Goal: Task Accomplishment & Management: Manage account settings

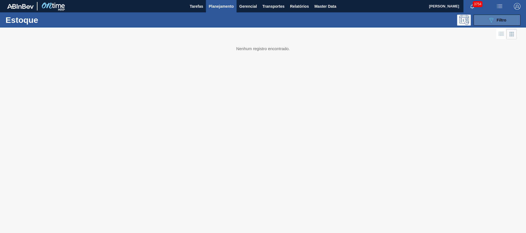
click at [493, 22] on icon "089F7B8B-B2A5-4AFE-B5C0-19BA573D28AC" at bounding box center [491, 20] width 7 height 7
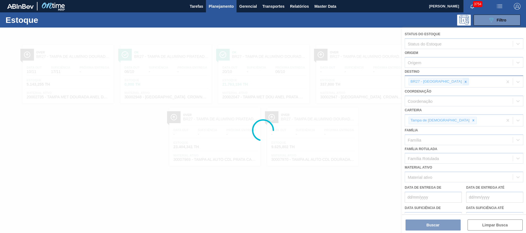
click at [447, 82] on div at bounding box center [263, 131] width 526 height 206
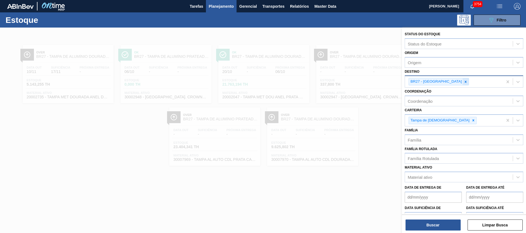
click at [464, 81] on icon at bounding box center [466, 82] width 4 height 4
type input "nova r"
click at [432, 99] on div "BR19 - Nova Rio" at bounding box center [464, 96] width 119 height 10
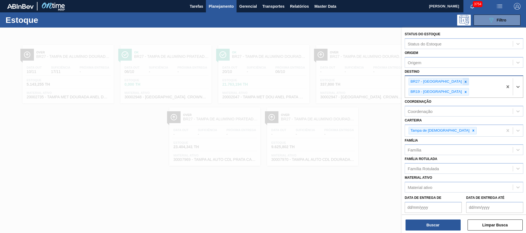
click at [464, 83] on icon at bounding box center [466, 82] width 4 height 4
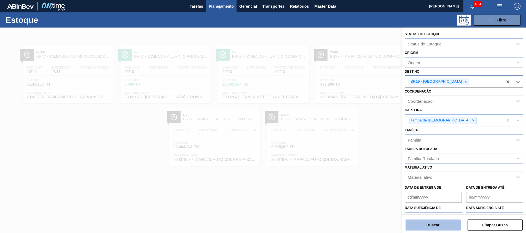
click at [425, 224] on button "Buscar" at bounding box center [433, 225] width 55 height 11
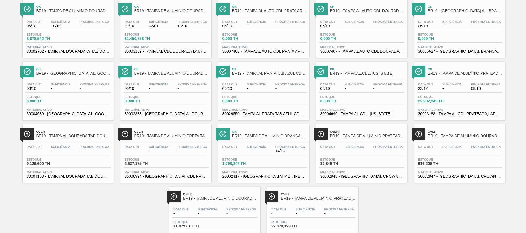
scroll to position [72, 0]
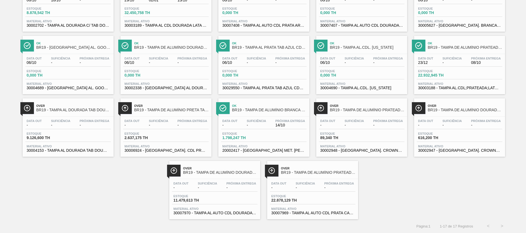
click at [82, 23] on span "30002702 - TAMPA AL DOURADA C/ TAB DOURADO" at bounding box center [68, 25] width 83 height 4
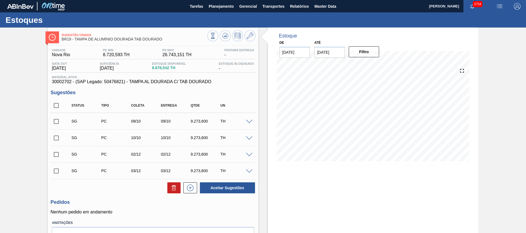
click at [50, 104] on div "Unidade Nova Rio PE MIN 8.720,593 TH PE MAX 26.743,151 TH Próxima Entrega - Dat…" at bounding box center [153, 154] width 210 height 216
click at [59, 103] on input "checkbox" at bounding box center [56, 106] width 12 height 12
checkbox input "true"
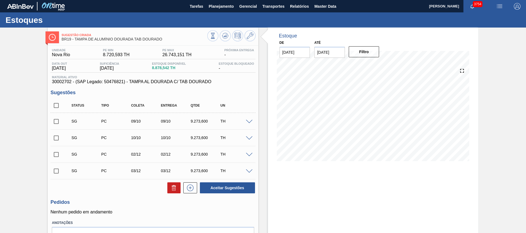
checkbox input "true"
click at [167, 187] on button at bounding box center [173, 187] width 13 height 11
checkbox input "false"
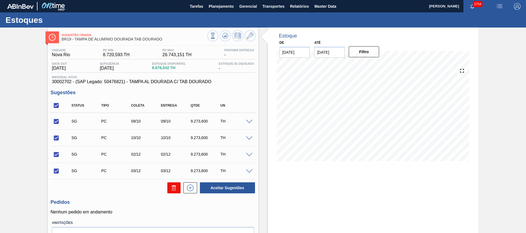
checkbox input "false"
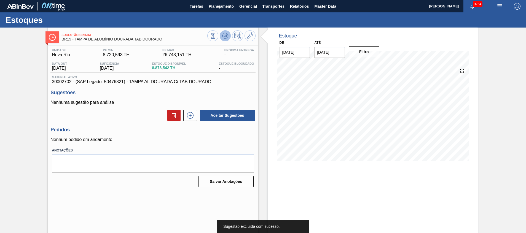
click at [228, 37] on icon at bounding box center [225, 36] width 7 height 7
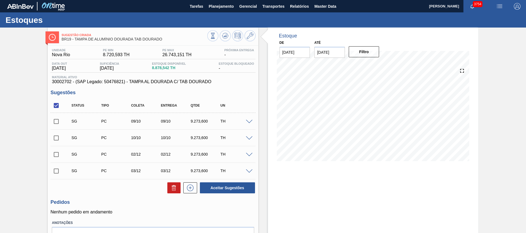
click at [57, 140] on input "checkbox" at bounding box center [56, 138] width 12 height 12
checkbox input "true"
click at [210, 186] on button "Aceitar Sugestões" at bounding box center [227, 187] width 55 height 11
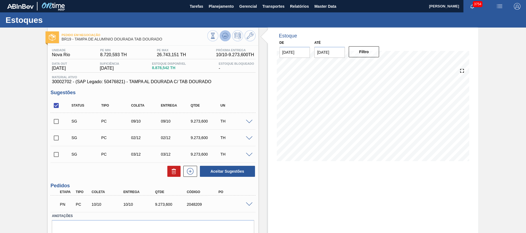
click at [223, 38] on icon at bounding box center [225, 37] width 6 height 3
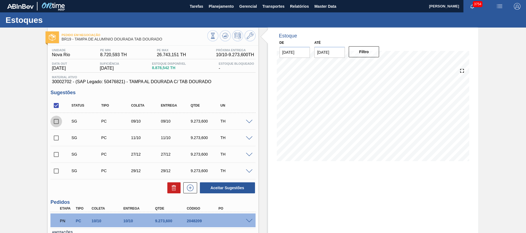
click at [56, 124] on input "checkbox" at bounding box center [56, 122] width 12 height 12
click at [168, 187] on button at bounding box center [173, 187] width 13 height 11
checkbox input "false"
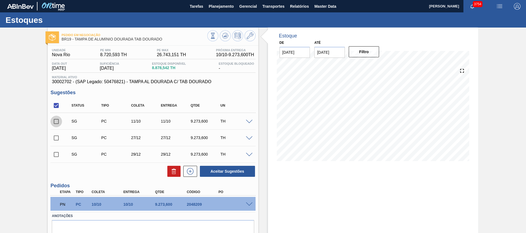
click at [53, 125] on input "checkbox" at bounding box center [56, 122] width 12 height 12
checkbox input "true"
click at [229, 174] on button "Aceitar Sugestões" at bounding box center [227, 171] width 55 height 11
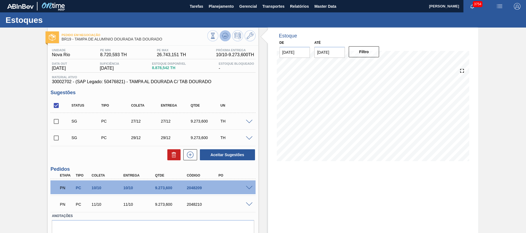
click at [226, 40] on button at bounding box center [225, 35] width 11 height 11
click at [57, 105] on input "checkbox" at bounding box center [56, 106] width 12 height 12
checkbox input "true"
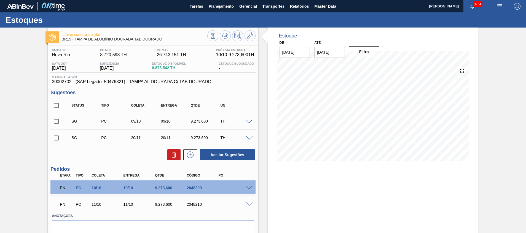
checkbox input "true"
click at [172, 153] on icon at bounding box center [174, 153] width 4 height 1
checkbox input "false"
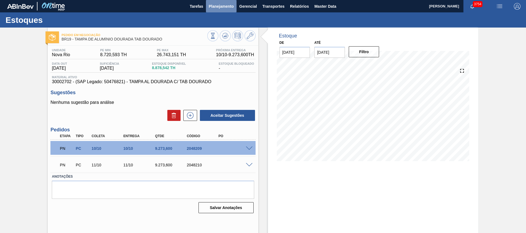
click at [220, 10] on button "Planejamento" at bounding box center [221, 6] width 31 height 12
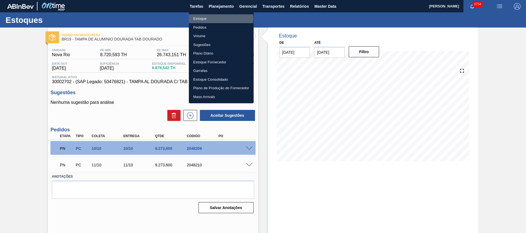
click at [214, 18] on li "Estoque" at bounding box center [221, 18] width 65 height 9
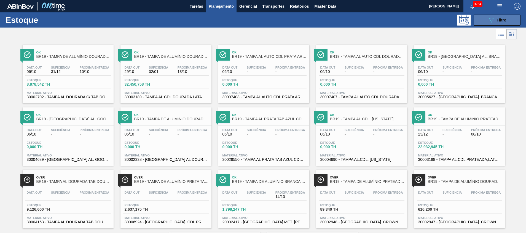
click at [506, 19] on button "089F7B8B-B2A5-4AFE-B5C0-19BA573D28AC Filtro" at bounding box center [497, 20] width 47 height 11
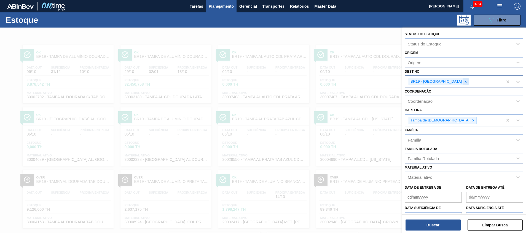
click at [464, 83] on icon at bounding box center [466, 82] width 4 height 4
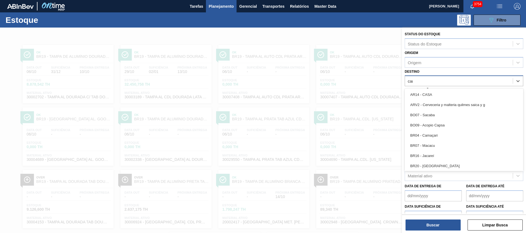
type input "cama"
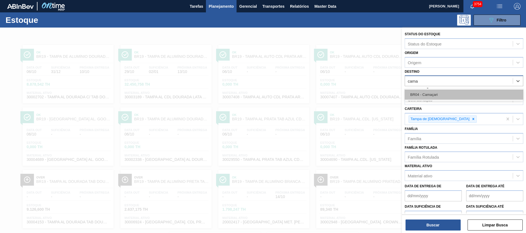
click at [427, 92] on div "BR04 - Camaçari" at bounding box center [464, 95] width 119 height 10
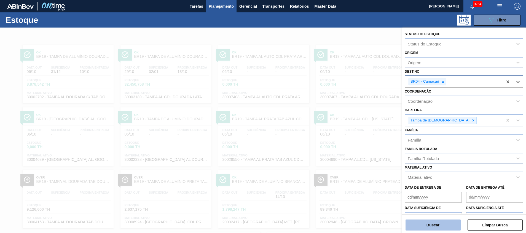
click at [424, 227] on button "Buscar" at bounding box center [433, 225] width 55 height 11
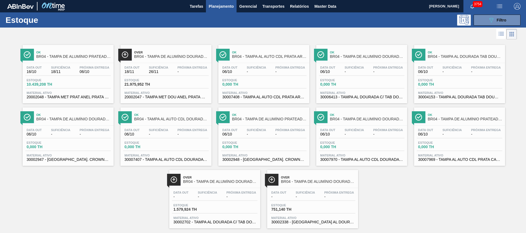
click at [213, 224] on span "30002702 - TAMPA AL DOURADA C/ TAB DOURADO" at bounding box center [214, 222] width 83 height 4
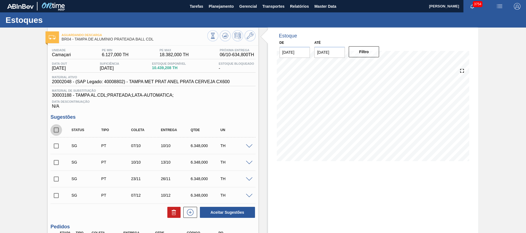
click at [57, 127] on input "checkbox" at bounding box center [56, 130] width 12 height 12
checkbox input "true"
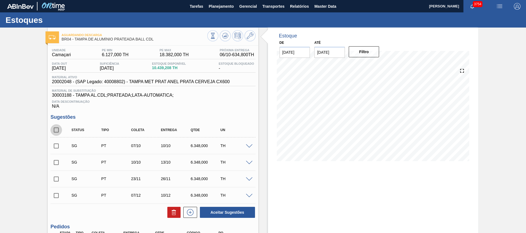
checkbox input "true"
click at [175, 214] on icon at bounding box center [174, 212] width 7 height 7
checkbox input "false"
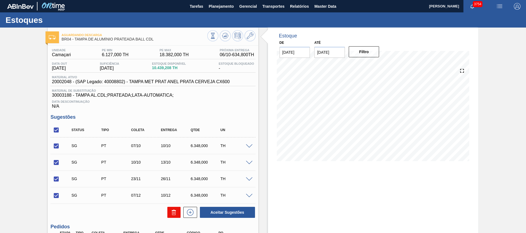
checkbox input "false"
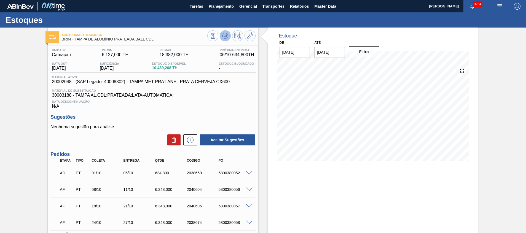
click at [222, 33] on icon at bounding box center [225, 36] width 7 height 7
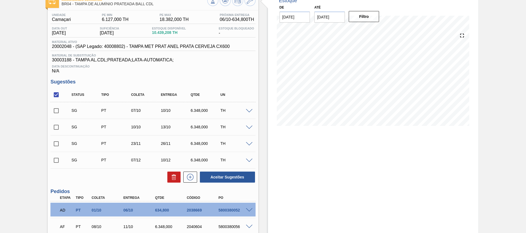
scroll to position [41, 0]
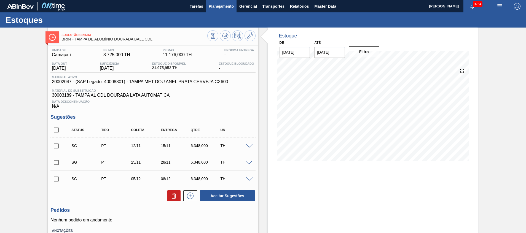
click at [222, 3] on span "Planejamento" at bounding box center [221, 6] width 25 height 7
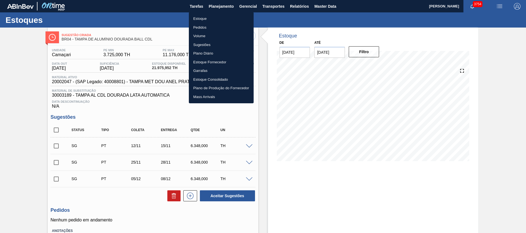
click at [218, 17] on li "Estoque" at bounding box center [221, 18] width 65 height 9
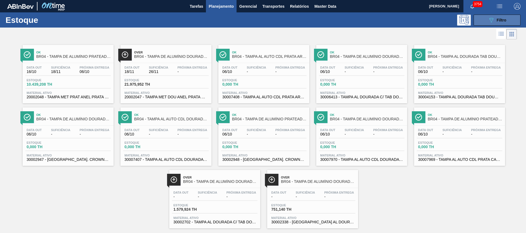
click at [484, 17] on button "089F7B8B-B2A5-4AFE-B5C0-19BA573D28AC Filtro" at bounding box center [497, 20] width 47 height 11
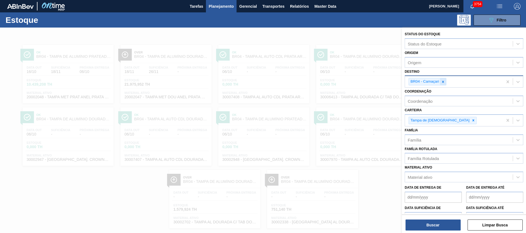
click at [443, 82] on icon at bounding box center [443, 82] width 4 height 4
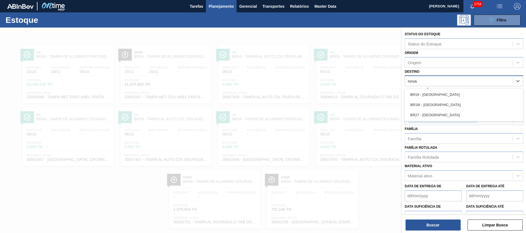
type input "nova mi"
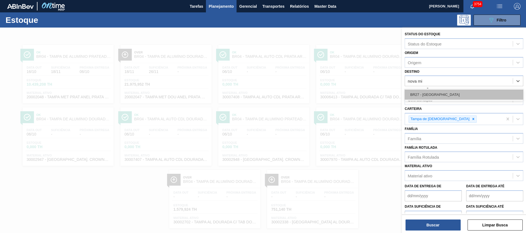
click at [434, 94] on div "BR27 - Nova Minas" at bounding box center [464, 95] width 119 height 10
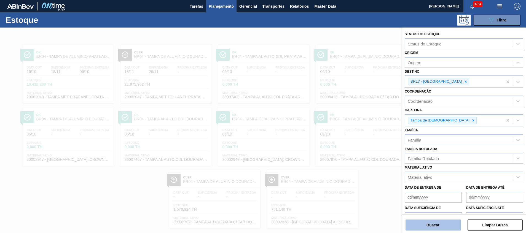
click at [420, 225] on button "Buscar" at bounding box center [433, 225] width 55 height 11
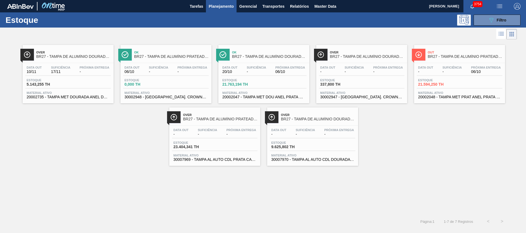
drag, startPoint x: 156, startPoint y: 66, endPoint x: 305, endPoint y: 79, distance: 149.8
drag, startPoint x: 305, startPoint y: 79, endPoint x: 454, endPoint y: 70, distance: 149.1
click at [491, 20] on icon "089F7B8B-B2A5-4AFE-B5C0-19BA573D28AC" at bounding box center [491, 20] width 7 height 7
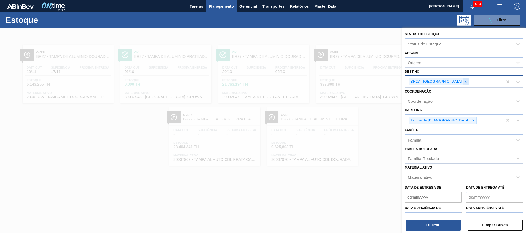
click at [464, 80] on icon at bounding box center [466, 82] width 4 height 4
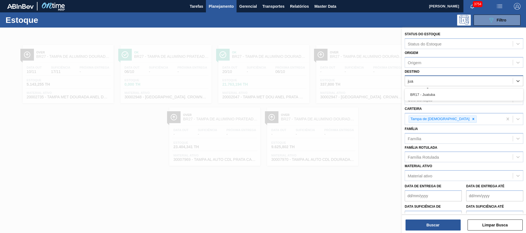
type input "juat"
click at [444, 91] on div "BR17 - Juatuba" at bounding box center [464, 95] width 119 height 10
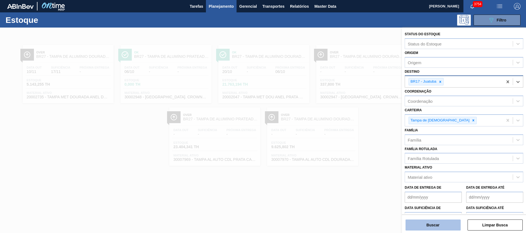
click at [422, 224] on button "Buscar" at bounding box center [433, 225] width 55 height 11
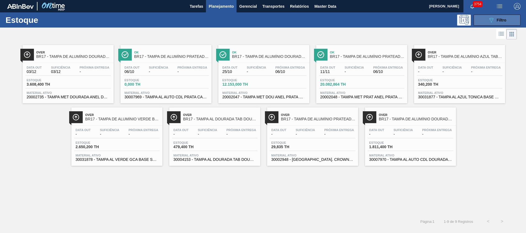
drag, startPoint x: 500, startPoint y: 22, endPoint x: 497, endPoint y: 23, distance: 2.8
click at [498, 22] on span "Filtro" at bounding box center [502, 20] width 10 height 4
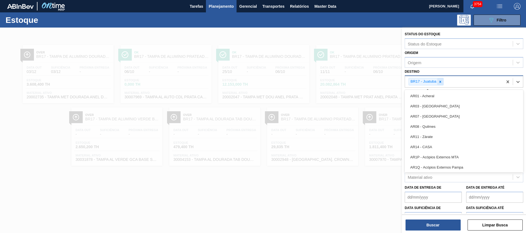
click at [442, 81] on div "BR17 - Juatuba" at bounding box center [426, 81] width 35 height 7
click at [441, 82] on icon at bounding box center [440, 82] width 4 height 4
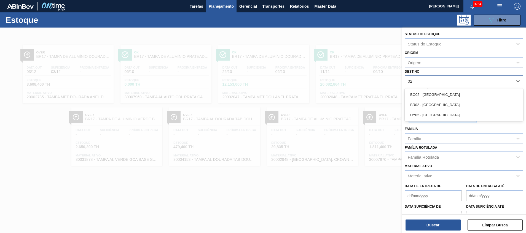
type input "02"
type input "pira"
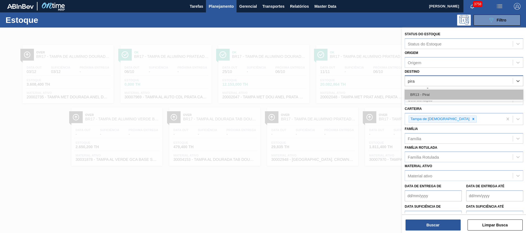
click at [441, 94] on div "BR13 - Piraí" at bounding box center [464, 95] width 119 height 10
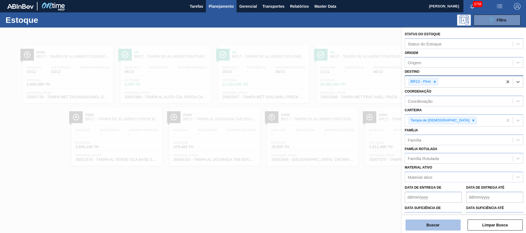
click at [432, 222] on button "Buscar" at bounding box center [433, 225] width 55 height 11
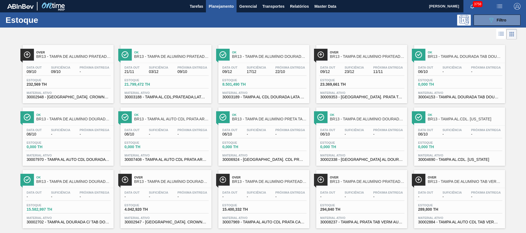
click at [76, 88] on div "Estoque 232,569 TH" at bounding box center [67, 84] width 85 height 10
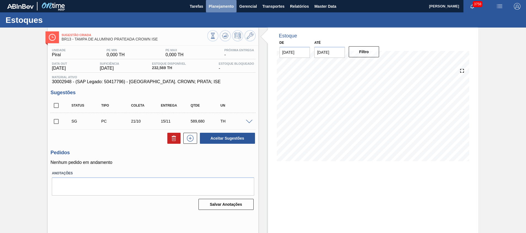
click at [226, 4] on span "Planejamento" at bounding box center [221, 6] width 25 height 7
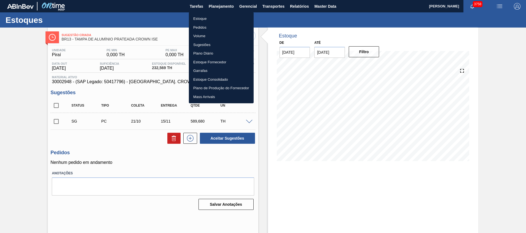
click at [212, 20] on li "Estoque" at bounding box center [221, 18] width 65 height 9
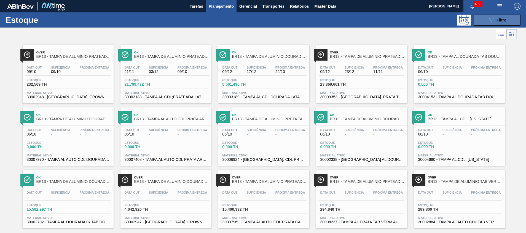
click at [483, 19] on button "089F7B8B-B2A5-4AFE-B5C0-19BA573D28AC Filtro" at bounding box center [497, 20] width 47 height 11
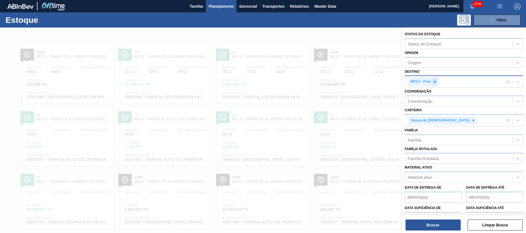
click at [433, 82] on icon at bounding box center [435, 82] width 4 height 4
type input "juatu"
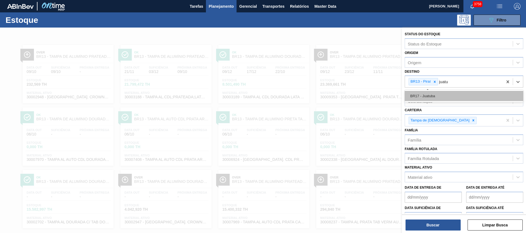
click at [428, 96] on div "BR17 - Juatuba" at bounding box center [464, 96] width 119 height 10
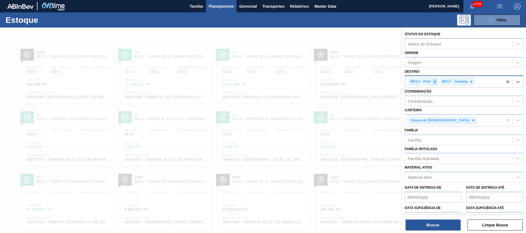
click at [435, 84] on icon at bounding box center [435, 82] width 4 height 4
click at [428, 228] on button "Buscar" at bounding box center [433, 225] width 55 height 11
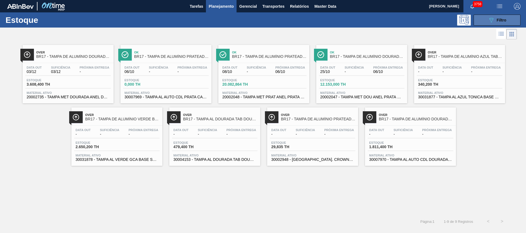
click at [489, 20] on icon "089F7B8B-B2A5-4AFE-B5C0-19BA573D28AC" at bounding box center [491, 20] width 7 height 7
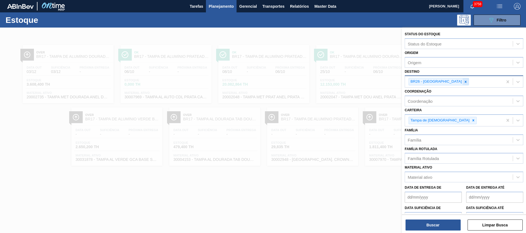
click at [464, 82] on icon at bounding box center [466, 82] width 4 height 4
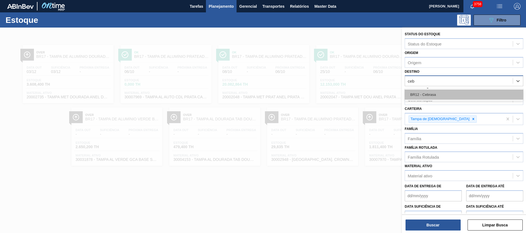
type input "cebr"
click at [439, 94] on div "BR12 - Cebrasa" at bounding box center [464, 95] width 119 height 10
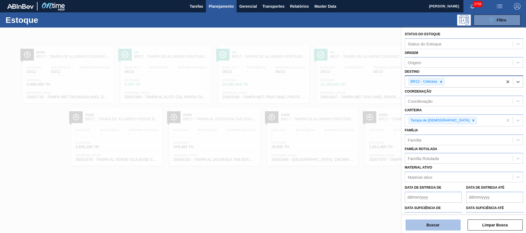
click at [441, 227] on button "Buscar" at bounding box center [433, 225] width 55 height 11
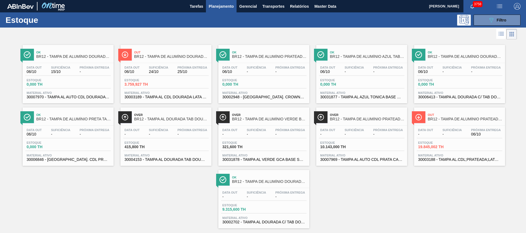
click at [441, 160] on span "30003188 - TAMPA AL.CDL;PRATEADA;LATA-AUTOMATICA;" at bounding box center [459, 160] width 83 height 4
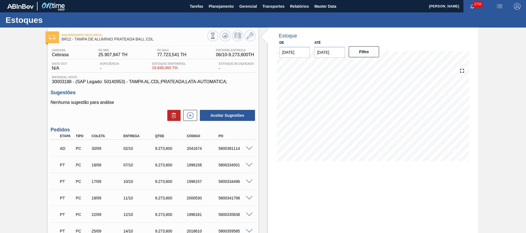
click at [229, 148] on div "5800381114" at bounding box center [235, 148] width 36 height 4
copy div "5800381114"
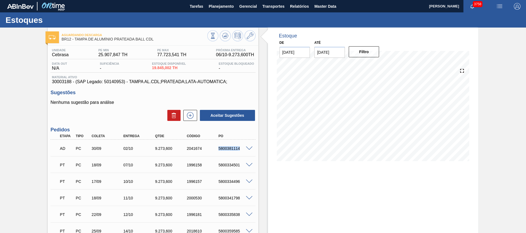
click at [250, 147] on span at bounding box center [249, 149] width 7 height 4
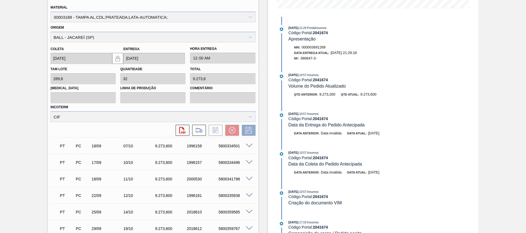
scroll to position [151, 0]
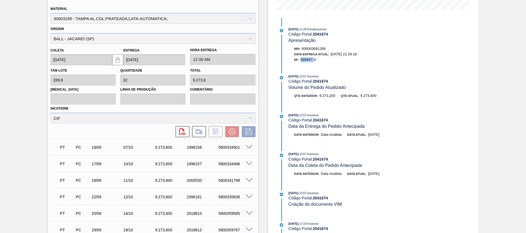
drag, startPoint x: 301, startPoint y: 60, endPoint x: 314, endPoint y: 64, distance: 13.4
click at [314, 64] on div "02/10/2025 - 21:29 : PortalInsumos Código Portal: 2041674 Apresentação Nri: 000…" at bounding box center [349, 45] width 142 height 39
click at [318, 59] on div "NF: 386847-3-" at bounding box center [356, 60] width 125 height 6
drag, startPoint x: 318, startPoint y: 59, endPoint x: 303, endPoint y: 60, distance: 15.5
click at [303, 60] on div "NF: 386847-3-" at bounding box center [356, 60] width 125 height 6
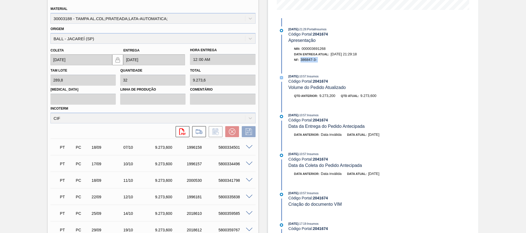
copy span "386847-3-"
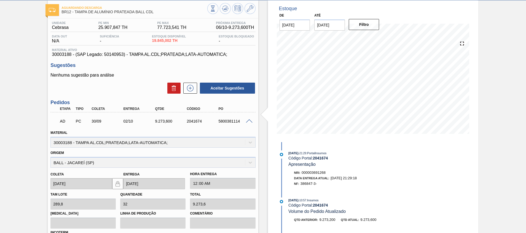
drag, startPoint x: 301, startPoint y: 185, endPoint x: 316, endPoint y: 186, distance: 14.9
click at [316, 186] on div "NF: 386847-3-" at bounding box center [356, 184] width 125 height 6
copy span "386847-3"
click at [316, 186] on div "NF: 386847-3-" at bounding box center [356, 184] width 125 height 6
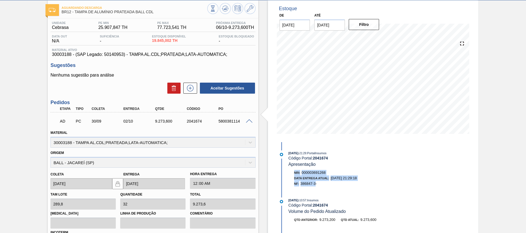
drag, startPoint x: 316, startPoint y: 185, endPoint x: 277, endPoint y: 170, distance: 41.7
click at [278, 170] on div "02/10/2025 - 21:29 : PortalInsumos Código Portal: 2041674 Apresentação Nri: 000…" at bounding box center [349, 170] width 142 height 39
copy div "Nri: 000003691268 Data Entrega Atual: 02/10/2025 21:29:18 NF: 386847-3"
click at [248, 122] on span at bounding box center [249, 121] width 7 height 4
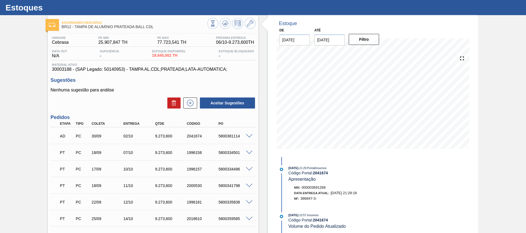
scroll to position [0, 0]
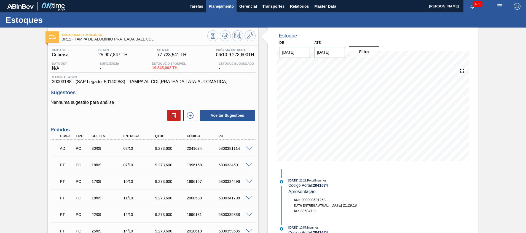
click at [223, 6] on span "Planejamento" at bounding box center [221, 6] width 25 height 7
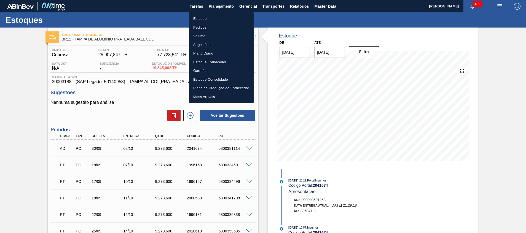
click at [217, 18] on li "Estoque" at bounding box center [221, 18] width 65 height 9
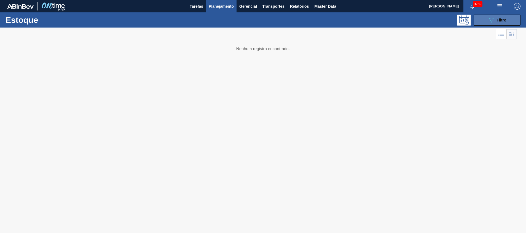
click at [502, 24] on button "089F7B8B-B2A5-4AFE-B5C0-19BA573D28AC Filtro" at bounding box center [497, 20] width 47 height 11
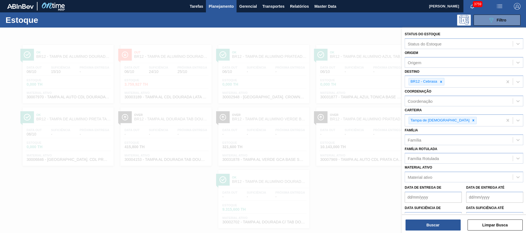
click at [332, 125] on div at bounding box center [263, 144] width 526 height 233
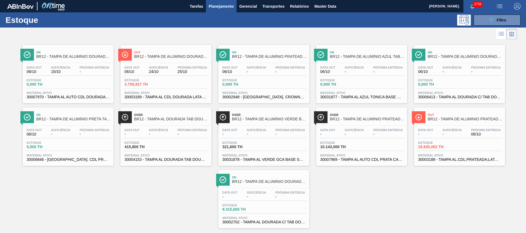
click at [371, 159] on span "30007969 - TAMPA AL AUTO CDL PRATA CANPACK" at bounding box center [361, 160] width 83 height 4
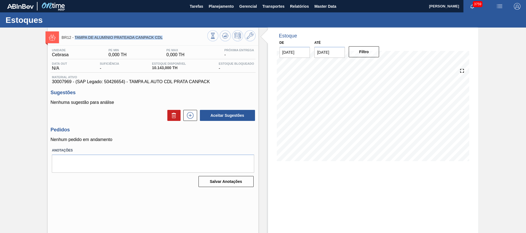
drag, startPoint x: 167, startPoint y: 38, endPoint x: 74, endPoint y: 40, distance: 93.2
click at [74, 40] on div "BR12 - TAMPA DE ALUMÍNIO PRATEADA CANPACK CDL" at bounding box center [134, 37] width 146 height 12
copy span "TAMPA DE ALUMÍNIO PRATEADA CANPACK CDL"
click at [227, 6] on span "Planejamento" at bounding box center [221, 6] width 25 height 7
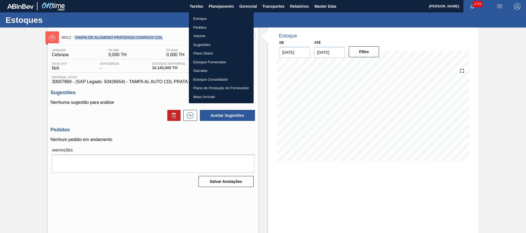
click at [222, 18] on li "Estoque" at bounding box center [221, 18] width 65 height 9
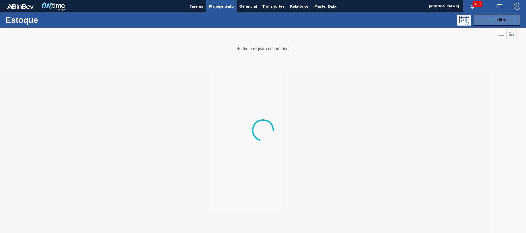
click at [492, 22] on icon "089F7B8B-B2A5-4AFE-B5C0-19BA573D28AC" at bounding box center [491, 20] width 7 height 7
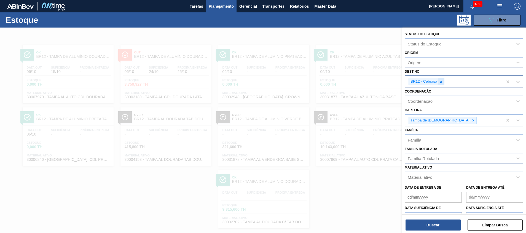
click at [440, 83] on icon at bounding box center [441, 82] width 4 height 4
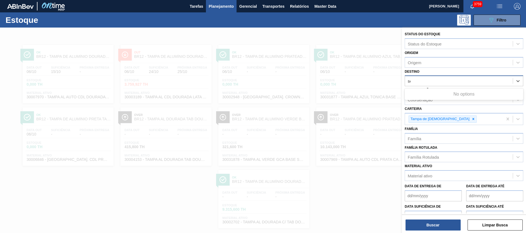
type input "ser"
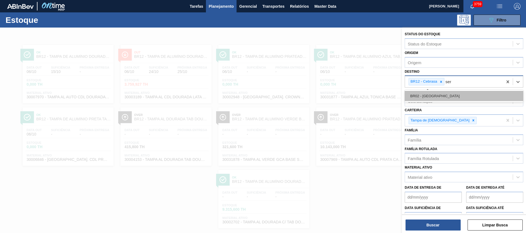
click at [437, 97] on div "BR02 - [GEOGRAPHIC_DATA]" at bounding box center [464, 96] width 119 height 10
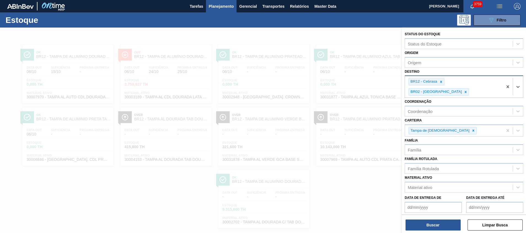
click at [441, 83] on icon at bounding box center [441, 82] width 4 height 4
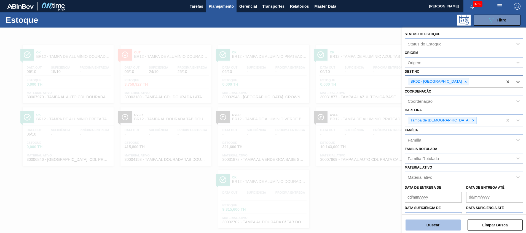
click at [428, 224] on button "Buscar" at bounding box center [433, 225] width 55 height 11
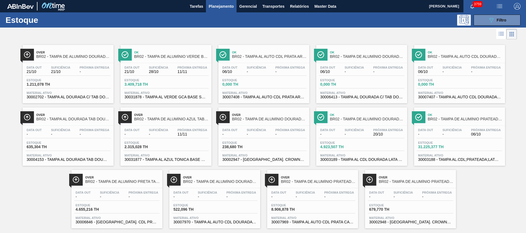
click at [106, 77] on div "Data out 21/10 Suficiência 21/10 Próxima Entrega - Estoque 1.211,078 TH Materia…" at bounding box center [68, 81] width 91 height 37
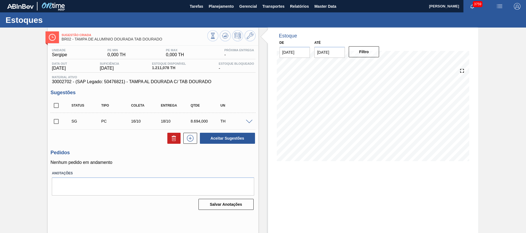
click at [58, 105] on input "checkbox" at bounding box center [56, 106] width 12 height 12
checkbox input "true"
click at [178, 140] on button at bounding box center [173, 138] width 13 height 11
checkbox input "false"
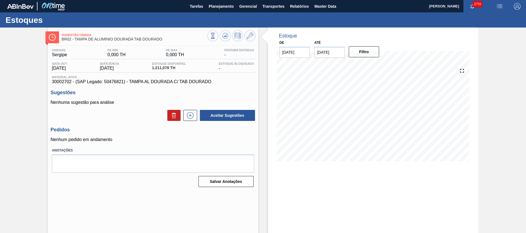
click at [59, 82] on span "30002702 - (SAP Legado: 50476821) - TAMPA AL DOURADA C/ TAB DOURADO" at bounding box center [153, 81] width 202 height 5
copy span "30002702"
click at [190, 113] on icon at bounding box center [190, 115] width 9 height 7
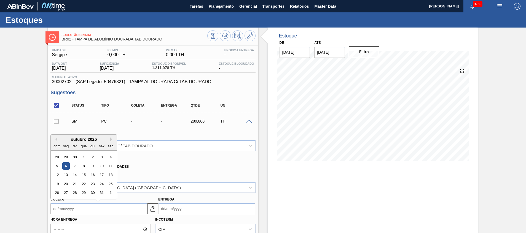
click at [104, 206] on input "Coleta" at bounding box center [98, 208] width 97 height 11
type input "1"
type input "03/10/2025"
type input "15"
type input "17/10/2025"
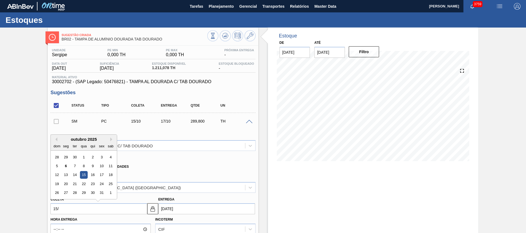
type input "15/1"
type input "17/01/2025"
type input "15/10"
type input "17/10/2025"
click at [83, 173] on div "15" at bounding box center [83, 174] width 7 height 7
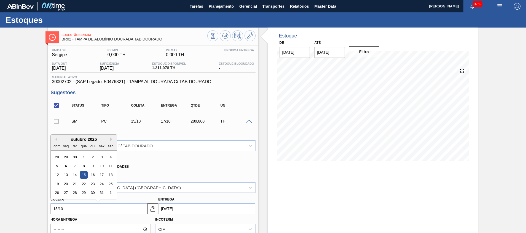
type input "15/10/2025"
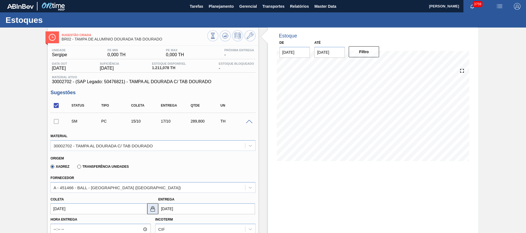
click at [153, 208] on img at bounding box center [152, 209] width 7 height 7
click at [119, 168] on label "Transferência Unidades" at bounding box center [103, 167] width 52 height 4
click at [76, 168] on input "Transferência Unidades" at bounding box center [76, 168] width 0 height 0
click at [116, 164] on div "Transferência Unidades" at bounding box center [102, 166] width 54 height 5
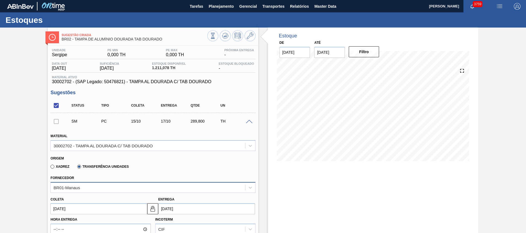
click at [104, 188] on div "BR01-Manaus" at bounding box center [152, 187] width 205 height 11
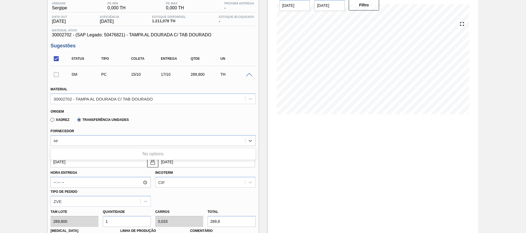
type input "s"
type input "0"
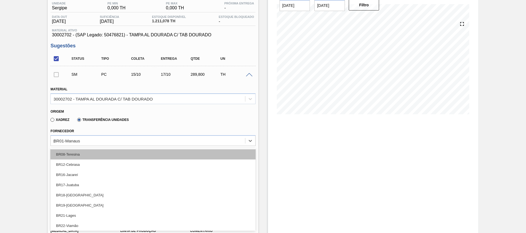
scroll to position [0, 0]
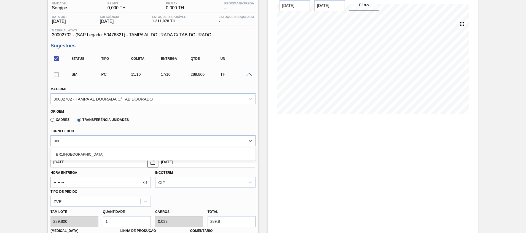
type input "pern"
click at [150, 156] on div "BR18-Pernambuco" at bounding box center [152, 154] width 205 height 10
click at [148, 161] on button at bounding box center [152, 162] width 11 height 11
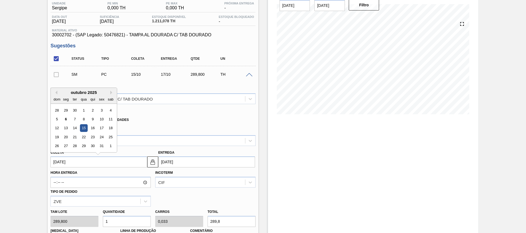
click at [116, 163] on input "15/10/2025" at bounding box center [98, 162] width 97 height 11
click at [96, 130] on div "16" at bounding box center [92, 128] width 7 height 7
type input "16/10/2025"
type input "18/10/2025"
drag, startPoint x: 96, startPoint y: 164, endPoint x: 96, endPoint y: 160, distance: 3.3
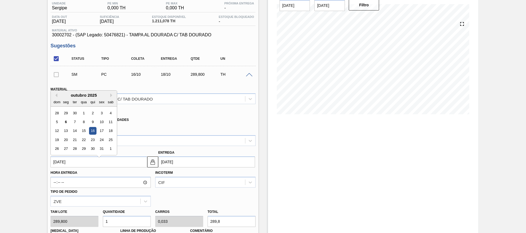
click at [96, 164] on input "16/10/2025" at bounding box center [98, 162] width 97 height 11
click at [85, 130] on div "15" at bounding box center [83, 128] width 7 height 7
type input "15/10/2025"
type input "17/10/2025"
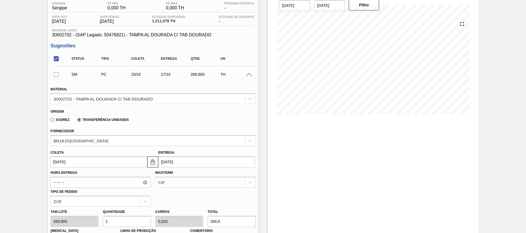
click at [170, 162] on input "17/10/2025" at bounding box center [206, 162] width 97 height 11
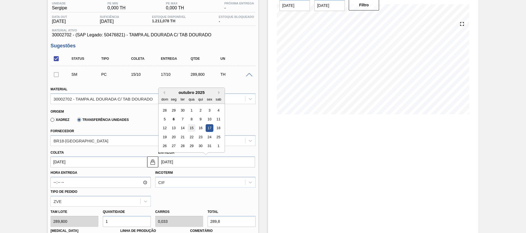
click at [192, 127] on div "15" at bounding box center [191, 128] width 7 height 7
type input "13/10/2025"
type input "15/10/2025"
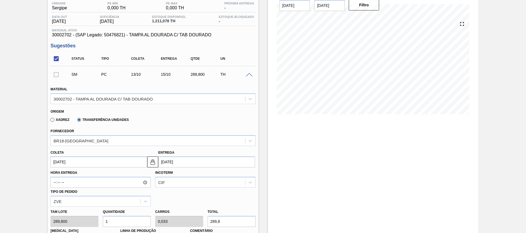
scroll to position [88, 0]
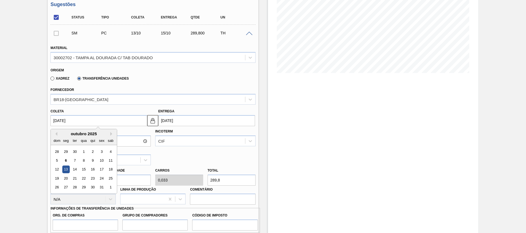
click at [131, 125] on input "13/10/2025" at bounding box center [98, 120] width 97 height 11
click at [74, 169] on div "14" at bounding box center [74, 169] width 7 height 7
type input "14/10/2025"
type input "16/10/2025"
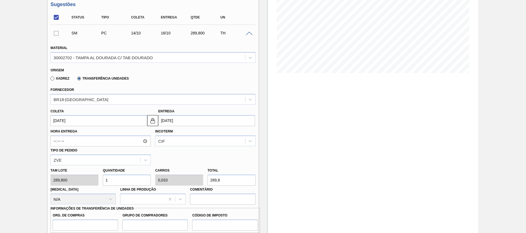
click at [179, 120] on input "16/10/2025" at bounding box center [206, 120] width 97 height 11
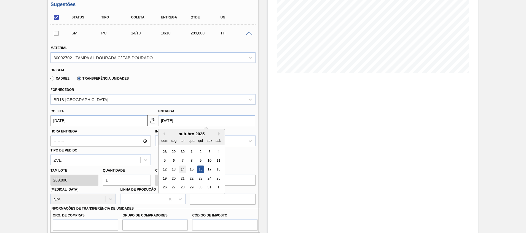
click at [181, 168] on div "14" at bounding box center [182, 169] width 7 height 7
type input "12/10/2025"
type input "14/10/2025"
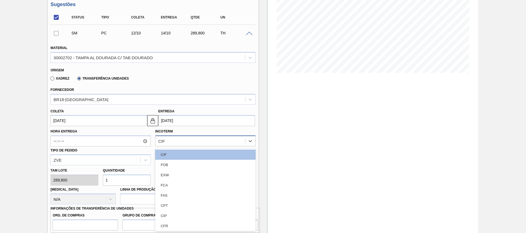
click at [157, 143] on div "CIF" at bounding box center [200, 141] width 90 height 8
click at [162, 165] on div "FOB" at bounding box center [205, 165] width 100 height 10
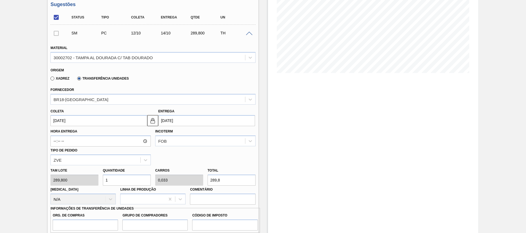
drag, startPoint x: 128, startPoint y: 177, endPoint x: 0, endPoint y: 160, distance: 128.7
click at [0, 0] on html "Tarefas Planejamento Gerencial Transportes Relatórios Master Data Beatriz Marce…" at bounding box center [263, 0] width 526 height 0
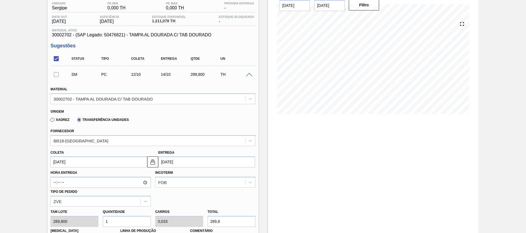
type input "5"
type input "0,167"
type input "1.449"
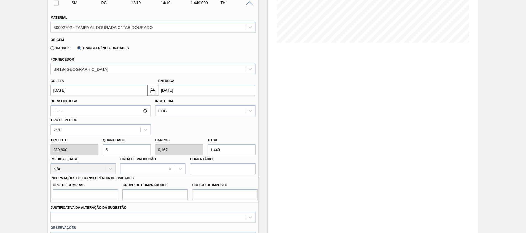
scroll to position [171, 0]
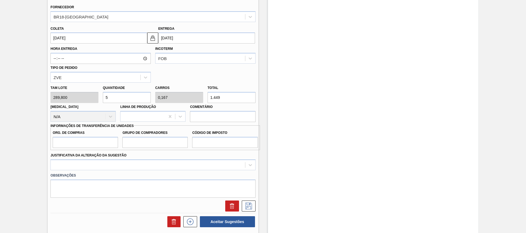
type input "5"
click at [99, 144] on input "Org. de Compras" at bounding box center [85, 142] width 65 height 11
type input "A01"
type input "BR0"
type input "I1"
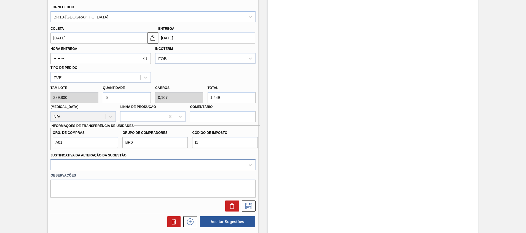
scroll to position [195, 0]
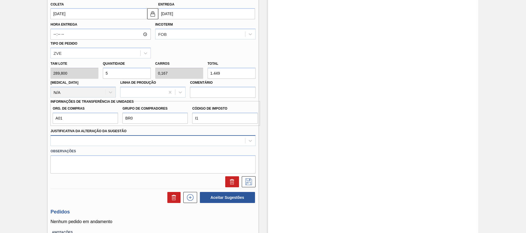
click at [111, 146] on div at bounding box center [152, 140] width 205 height 11
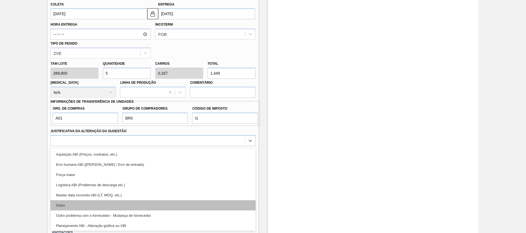
click at [90, 204] on div "Outro" at bounding box center [152, 205] width 205 height 10
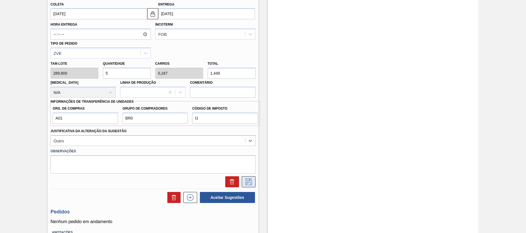
click at [250, 181] on icon at bounding box center [248, 182] width 9 height 7
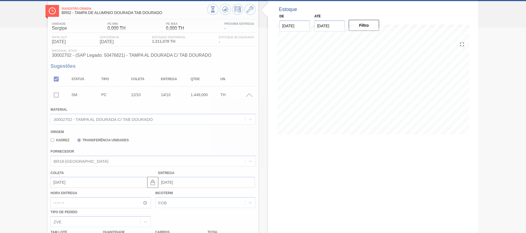
scroll to position [4, 0]
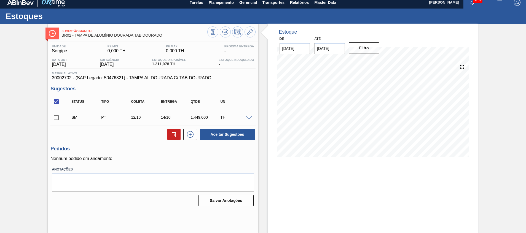
click at [249, 118] on span at bounding box center [249, 118] width 7 height 4
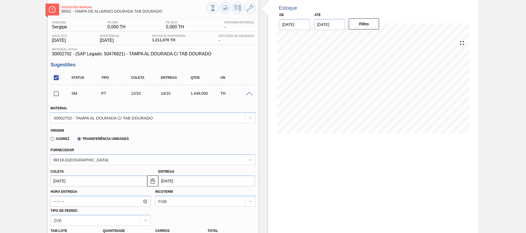
scroll to position [45, 0]
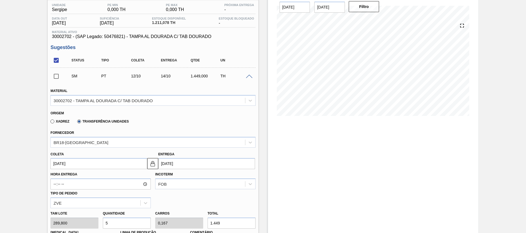
click at [94, 218] on div "Tam lote 289,800 Quantidade 5 Carros 0,167 Total 1.449 Doca N/A Linha de Produç…" at bounding box center [152, 227] width 209 height 39
type input "8"
type input "0,267"
type input "2.318,4"
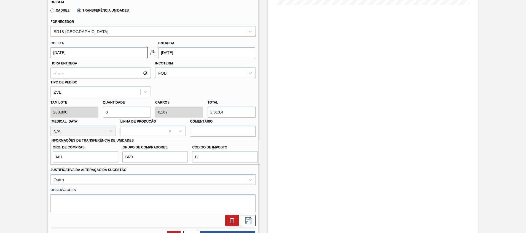
scroll to position [169, 0]
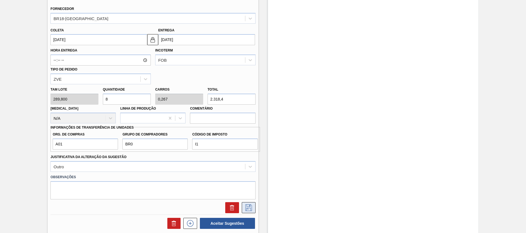
type input "8"
click at [247, 208] on icon at bounding box center [248, 208] width 9 height 7
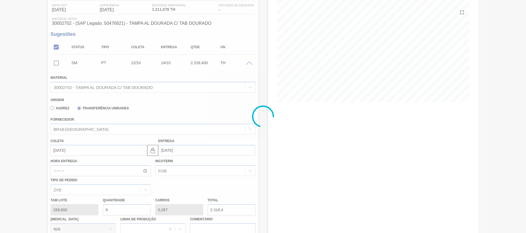
scroll to position [4, 0]
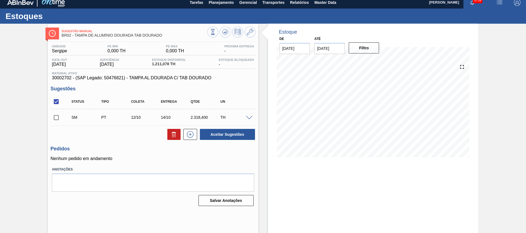
click at [58, 119] on input "checkbox" at bounding box center [56, 118] width 12 height 12
checkbox input "true"
click at [235, 137] on button "Aceitar Sugestões" at bounding box center [227, 134] width 55 height 11
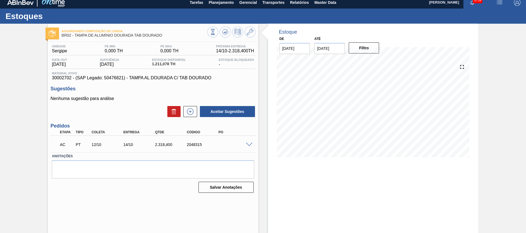
click at [249, 144] on span at bounding box center [249, 145] width 7 height 4
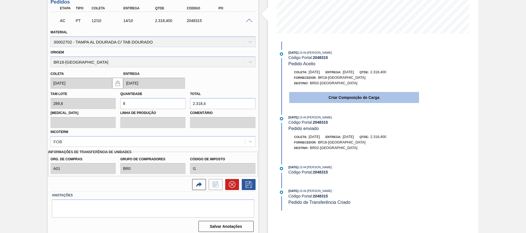
click at [335, 98] on button "Criar Composição de Carga" at bounding box center [354, 97] width 130 height 11
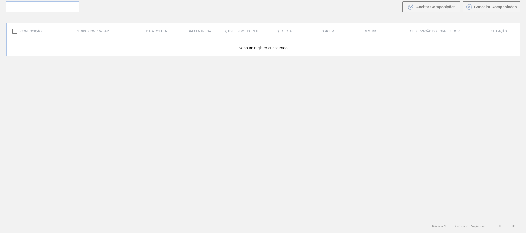
scroll to position [40, 0]
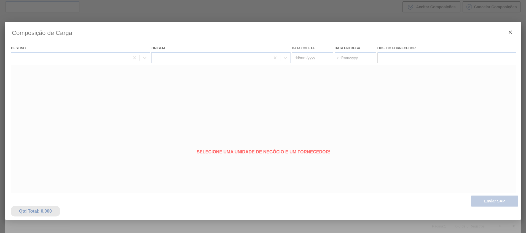
type coleta "12/10/2025"
type Entrega "14/10/2025"
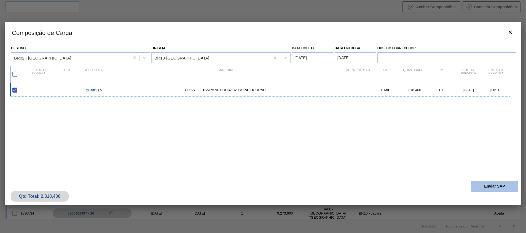
click at [487, 190] on button "Enviar SAP" at bounding box center [494, 186] width 47 height 11
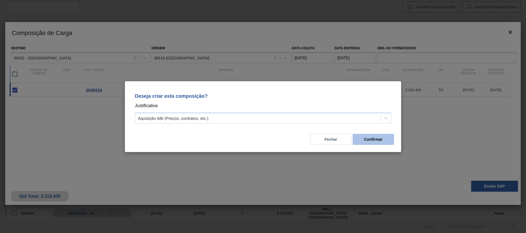
click at [385, 142] on button "Confirmar" at bounding box center [373, 139] width 41 height 11
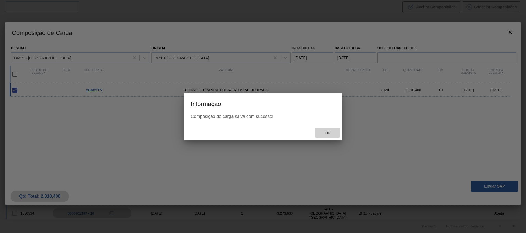
click at [329, 131] on span "Ok" at bounding box center [327, 133] width 14 height 4
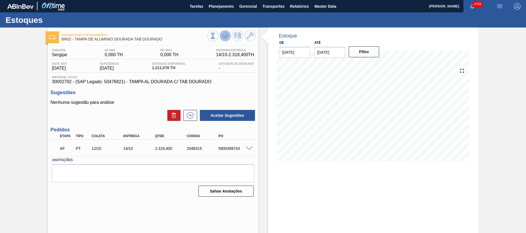
click at [226, 36] on icon at bounding box center [226, 36] width 1 height 2
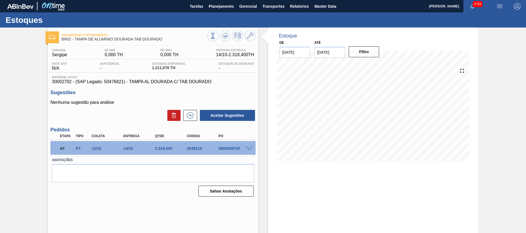
click at [224, 149] on div "5800389743" at bounding box center [235, 148] width 36 height 4
copy div "5800389743"
click at [82, 144] on div "AF PT 12/10 14/10 2.318,400 2048315 5800389743" at bounding box center [151, 148] width 190 height 11
click at [248, 147] on span at bounding box center [249, 149] width 7 height 4
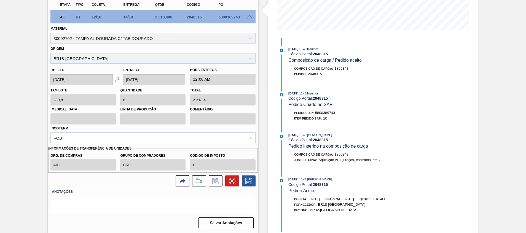
scroll to position [49, 0]
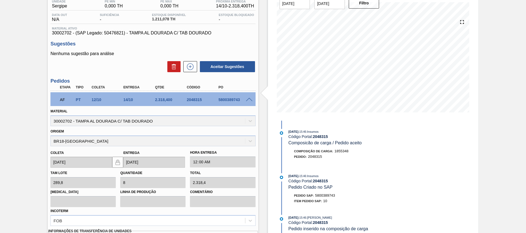
click at [230, 99] on div "5800389743" at bounding box center [235, 100] width 36 height 4
copy div "5800389743"
click at [479, 132] on div "Aguardando Faturamento BR02 - TAMPA DE ALUMÍNIO DOURADA TAB DOURADO Unidade Ser…" at bounding box center [263, 147] width 526 height 337
click at [247, 99] on span at bounding box center [249, 100] width 7 height 4
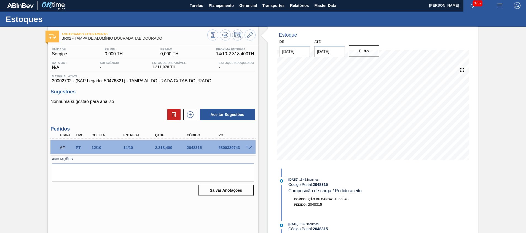
scroll to position [0, 0]
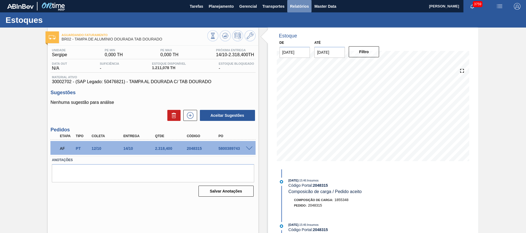
click at [297, 7] on span "Relatórios" at bounding box center [299, 6] width 19 height 7
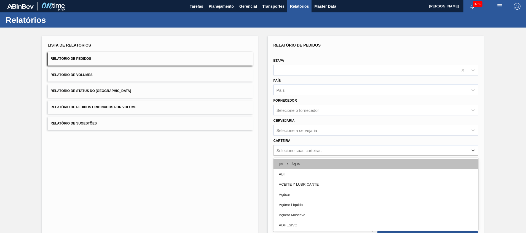
click at [358, 152] on div "option [BEES] Água focused, 1 of 101. 101 results available. Use Up and Down to…" at bounding box center [375, 150] width 205 height 11
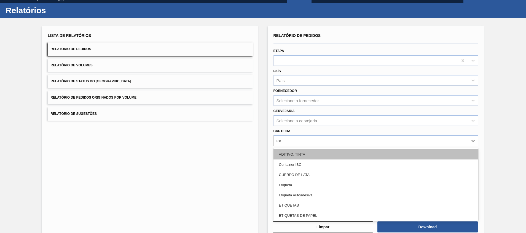
type input "tampa"
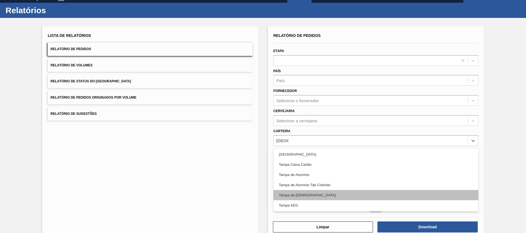
click at [347, 196] on div "Tampa de [DEMOGRAPHIC_DATA]" at bounding box center [375, 195] width 205 height 10
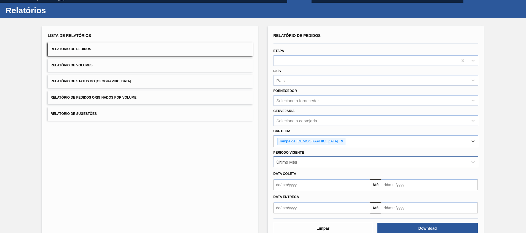
drag, startPoint x: 315, startPoint y: 163, endPoint x: 315, endPoint y: 166, distance: 3.0
click at [315, 164] on div "Último Mês" at bounding box center [371, 162] width 194 height 8
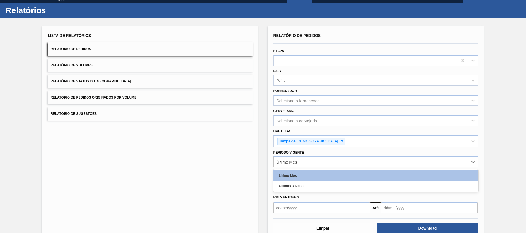
click at [313, 191] on div "Último Mês Últimos 3 Meses" at bounding box center [375, 181] width 205 height 23
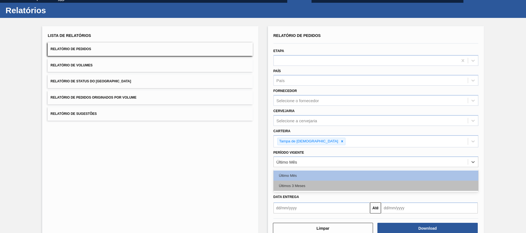
click at [315, 187] on div "Últimos 3 Meses" at bounding box center [375, 186] width 205 height 10
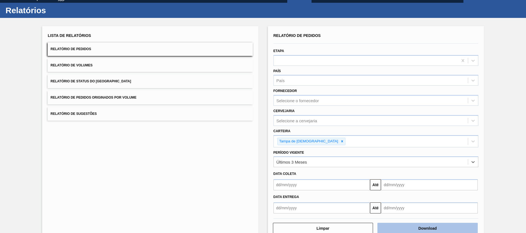
click at [422, 226] on button "Download" at bounding box center [427, 228] width 100 height 11
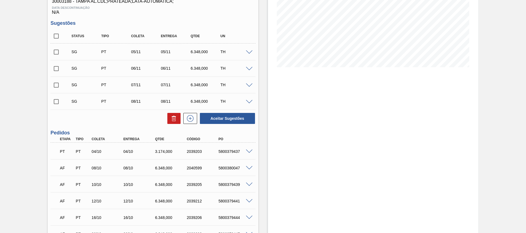
scroll to position [124, 0]
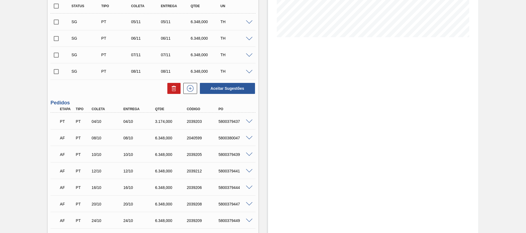
click at [249, 136] on span at bounding box center [249, 138] width 7 height 4
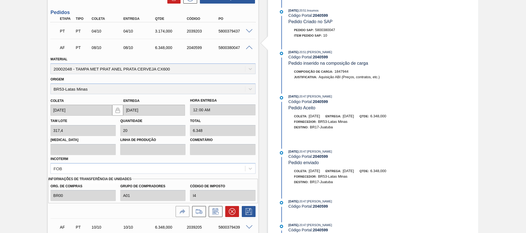
scroll to position [219, 0]
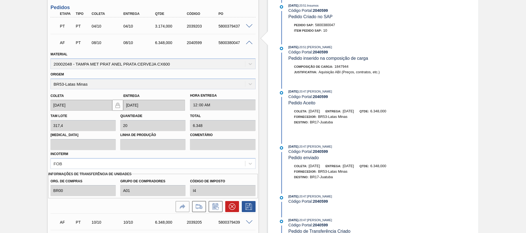
click at [210, 213] on div "AF PT 08/10 08/10 6.348,000 2040599 5800380047 Material 20002048 - TAMPA MET PR…" at bounding box center [152, 124] width 205 height 180
click at [213, 207] on icon at bounding box center [215, 206] width 9 height 7
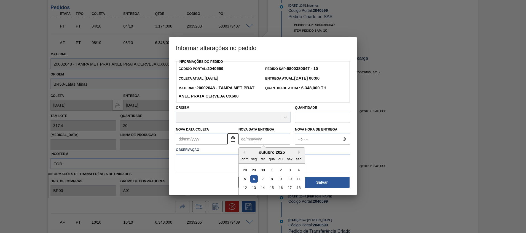
click at [249, 139] on Entrega2040599 "Nova Data Entrega" at bounding box center [264, 139] width 52 height 11
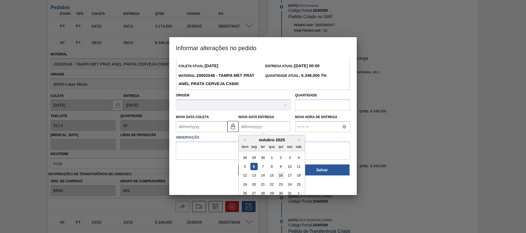
scroll to position [18, 0]
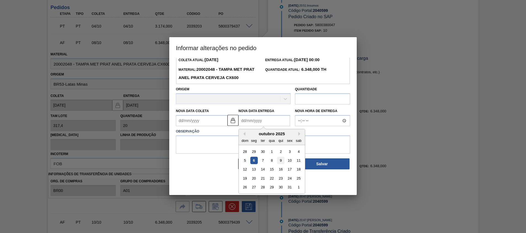
click at [283, 162] on div "9" at bounding box center [280, 160] width 7 height 7
type Coleta2040599 "[DATE]"
type Entrega2040599 "[DATE]"
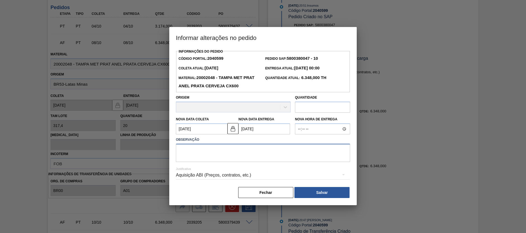
click at [283, 161] on textarea at bounding box center [263, 153] width 174 height 18
type textarea "."
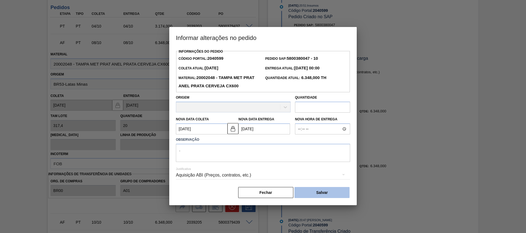
click at [318, 197] on button "Salvar" at bounding box center [321, 192] width 55 height 11
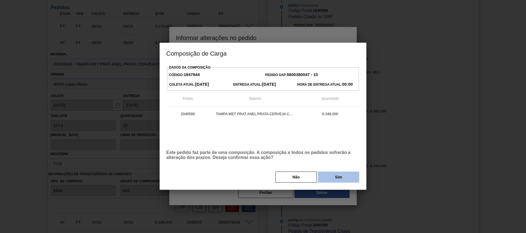
click at [326, 177] on button "Sim" at bounding box center [338, 177] width 41 height 11
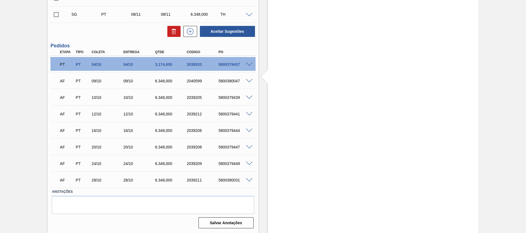
scroll to position [181, 0]
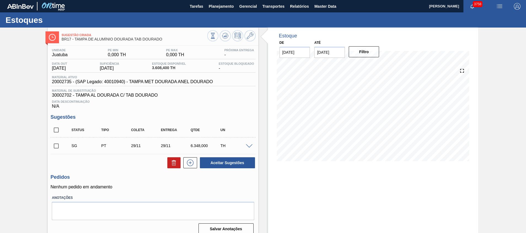
click at [254, 145] on div at bounding box center [250, 146] width 11 height 4
click at [250, 145] on span at bounding box center [249, 146] width 7 height 4
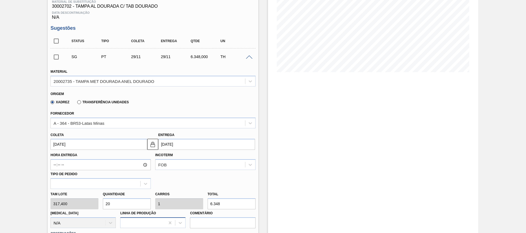
scroll to position [124, 0]
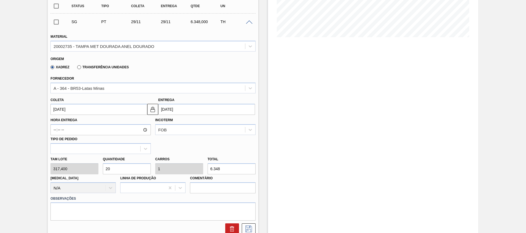
click at [95, 171] on div "Tam lote 317,400 Quantidade 20 Carros 1 Total 6.348 Doca N/A Linha de Produção …" at bounding box center [152, 173] width 209 height 39
type input "1"
type input "0,05"
type input "317,4"
type input "10"
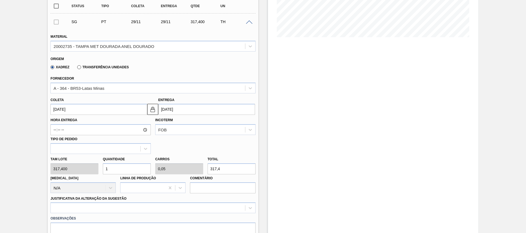
type input "0,5"
type input "3.174"
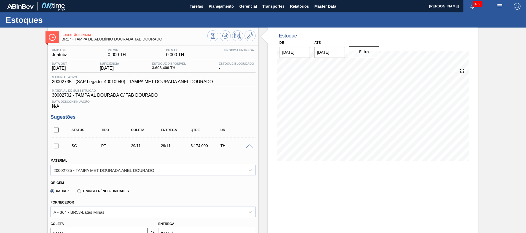
scroll to position [165, 0]
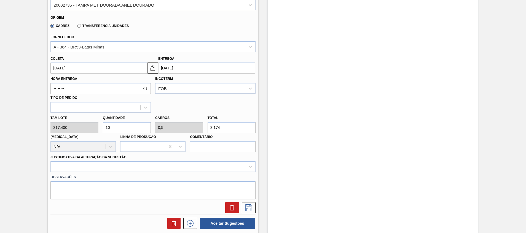
drag, startPoint x: 118, startPoint y: 124, endPoint x: 15, endPoint y: 114, distance: 103.5
click at [50, 124] on div "Tam lote 317,400 Quantidade 10 Carros 0,5 Total 3.174 Doca N/A Linha de Produçã…" at bounding box center [152, 132] width 209 height 39
type input "5"
type input "0,25"
type input "1.587"
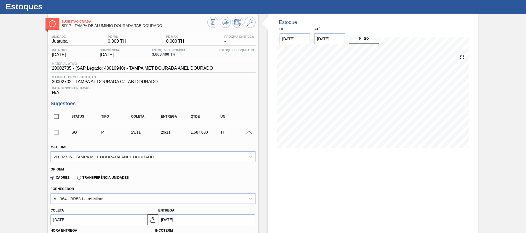
scroll to position [0, 0]
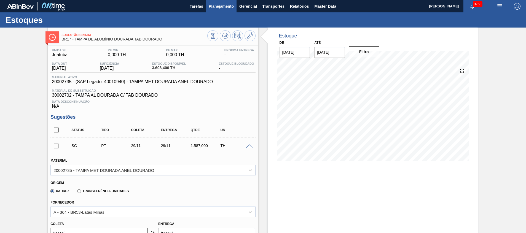
type input "5"
click at [233, 6] on button "Planejamento" at bounding box center [221, 6] width 31 height 12
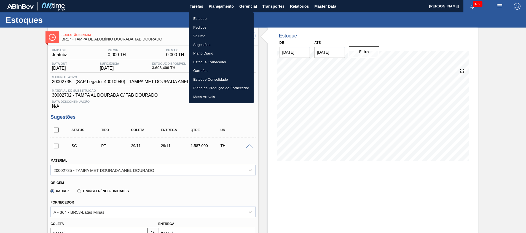
click at [222, 17] on li "Estoque" at bounding box center [221, 18] width 65 height 9
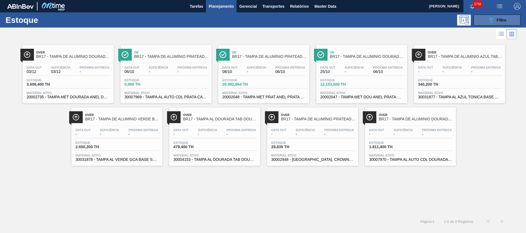
click at [488, 17] on icon "089F7B8B-B2A5-4AFE-B5C0-19BA573D28AC" at bounding box center [491, 20] width 7 height 7
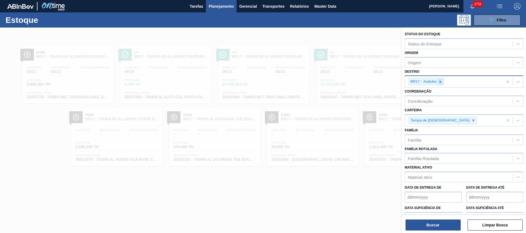
click at [441, 84] on div at bounding box center [440, 81] width 6 height 7
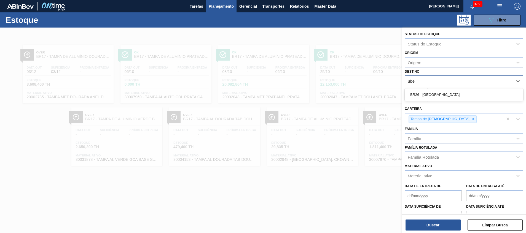
type input "uber"
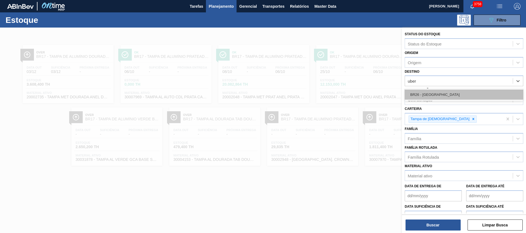
click at [440, 90] on div "BR26 - Uberlândia" at bounding box center [464, 95] width 119 height 10
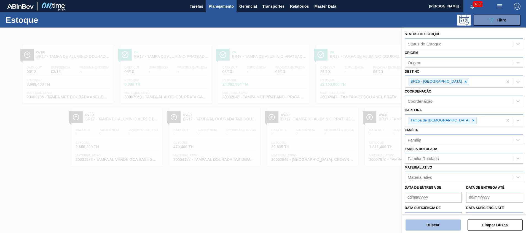
click at [423, 225] on button "Buscar" at bounding box center [433, 225] width 55 height 11
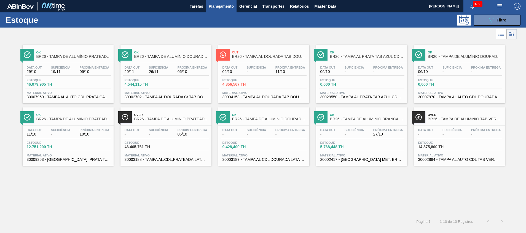
click at [175, 96] on span "30002702 - TAMPA AL DOURADA C/ TAB DOURADO" at bounding box center [166, 97] width 83 height 4
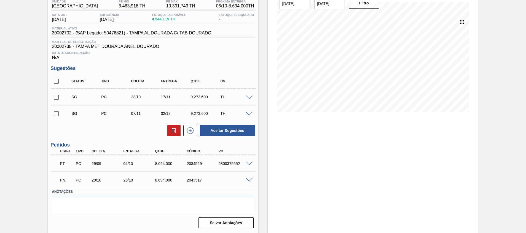
scroll to position [7, 0]
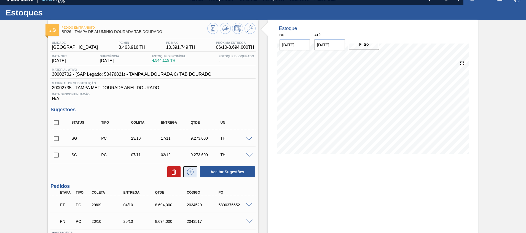
click at [188, 172] on icon at bounding box center [190, 172] width 9 height 7
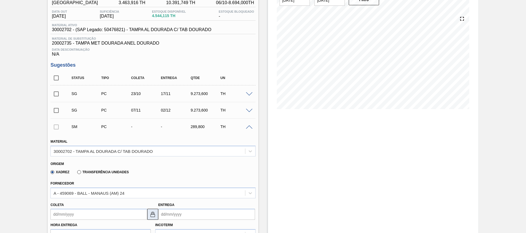
scroll to position [90, 0]
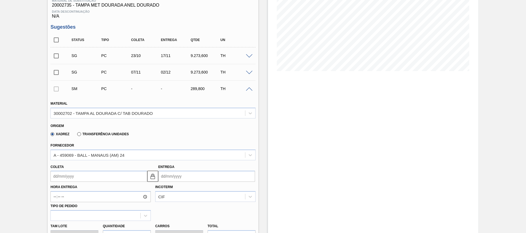
click at [98, 134] on label "Transferência Unidades" at bounding box center [103, 134] width 52 height 4
click at [76, 135] on input "Transferência Unidades" at bounding box center [76, 135] width 0 height 0
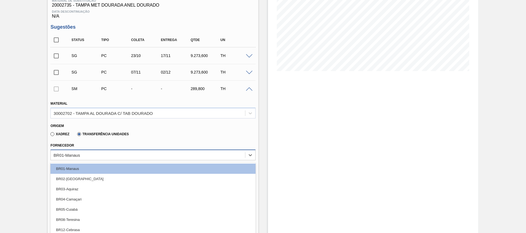
click at [92, 154] on div "option BR01-Manaus focused, 1 of 20. 20 results available. Use Up and Down to c…" at bounding box center [152, 155] width 205 height 11
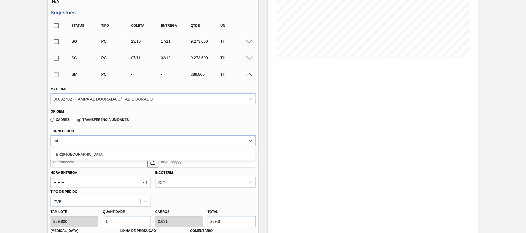
type input "m"
type input "jua"
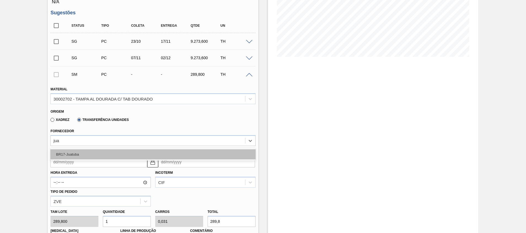
click at [93, 151] on div "BR17-Juatuba" at bounding box center [152, 154] width 205 height 10
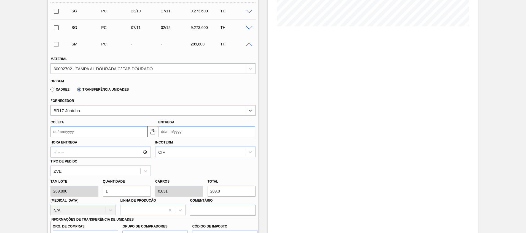
scroll to position [146, 0]
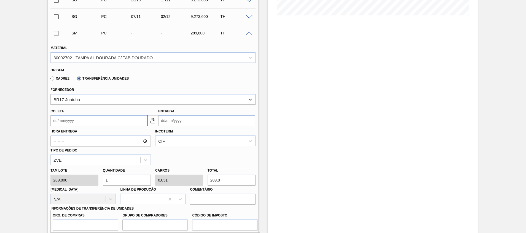
drag, startPoint x: 112, startPoint y: 176, endPoint x: 9, endPoint y: 173, distance: 103.2
click at [14, 173] on div "Pedido em Trânsito BR26 - TAMPA DE ALUMÍNIO DOURADA TAB DOURADO Unidade Uberlân…" at bounding box center [263, 144] width 526 height 525
type input "5"
type input "0,156"
type input "1.449"
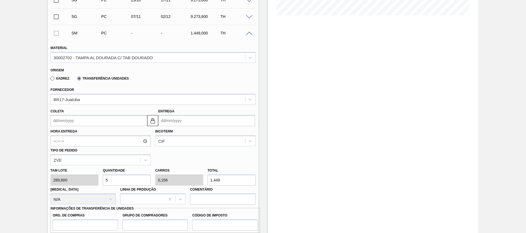
scroll to position [187, 0]
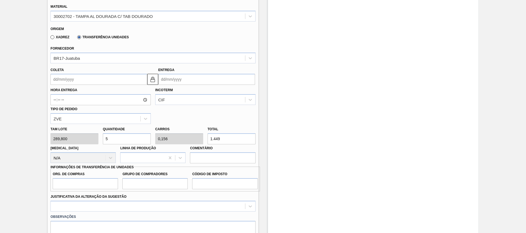
type input "5"
drag, startPoint x: 74, startPoint y: 186, endPoint x: 76, endPoint y: 193, distance: 7.4
click at [74, 186] on input "Org. de Compras" at bounding box center [85, 183] width 65 height 11
type input "A01"
click at [147, 179] on input "Grupo de Compradores" at bounding box center [154, 183] width 65 height 11
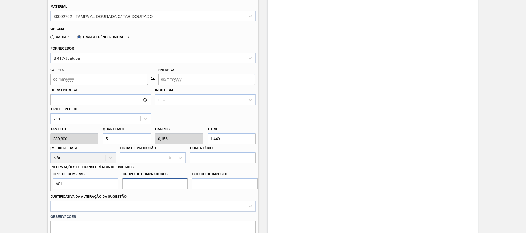
type input "BR0"
click at [208, 180] on input "Código de Imposto" at bounding box center [224, 183] width 65 height 11
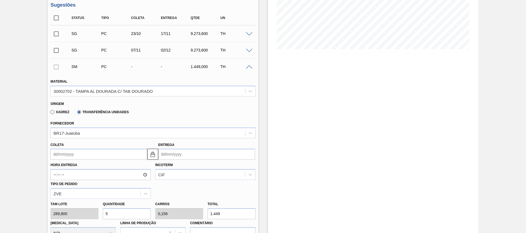
scroll to position [63, 0]
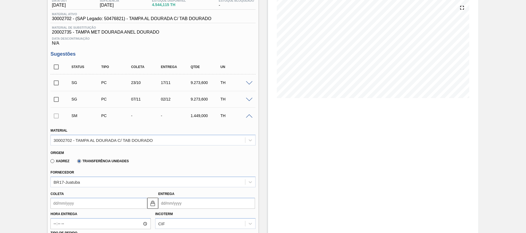
drag, startPoint x: 356, startPoint y: 193, endPoint x: 352, endPoint y: 195, distance: 4.1
click at [356, 193] on div "Estoque De 06/10/2025 Até 31/10/2025 Filtro 12/10 Projeção de Estoque 9,161.759…" at bounding box center [373, 226] width 210 height 525
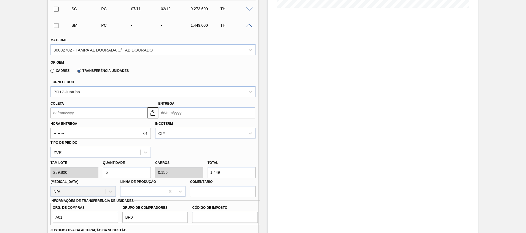
scroll to position [229, 0]
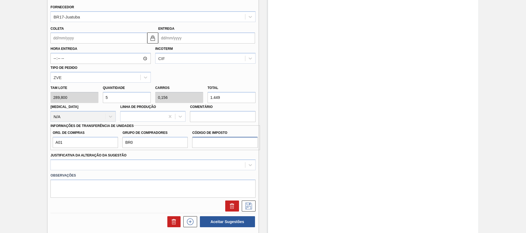
click at [211, 143] on input "Código de Imposto" at bounding box center [224, 142] width 65 height 11
type input "I1"
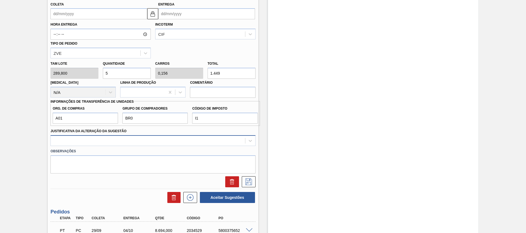
click at [152, 146] on div at bounding box center [152, 140] width 205 height 11
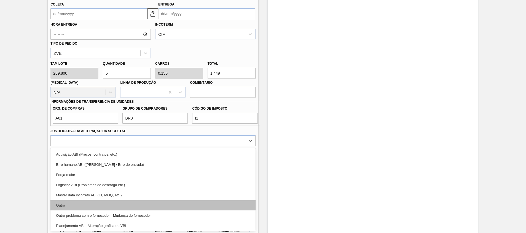
click at [138, 206] on div "Outro" at bounding box center [152, 205] width 205 height 10
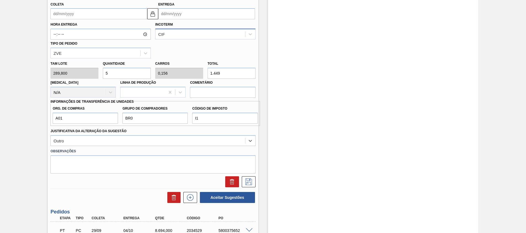
drag, startPoint x: 159, startPoint y: 31, endPoint x: 161, endPoint y: 38, distance: 7.8
click at [159, 33] on div "CIF" at bounding box center [200, 34] width 90 height 8
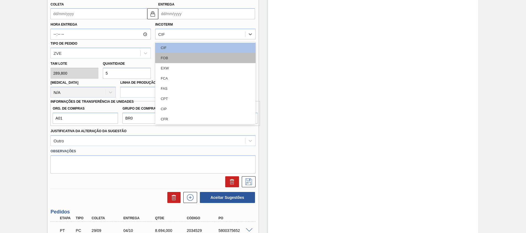
click at [170, 61] on div "FOB" at bounding box center [205, 58] width 100 height 10
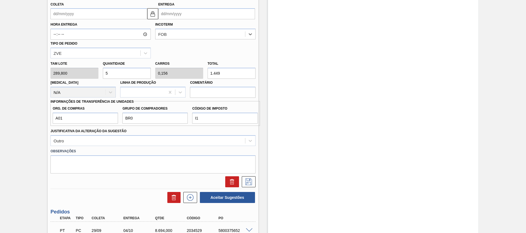
click at [131, 11] on input "Coleta" at bounding box center [98, 13] width 97 height 11
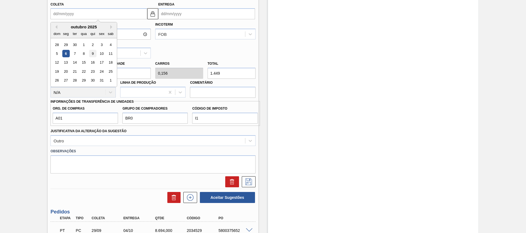
click at [94, 53] on div "9" at bounding box center [92, 53] width 7 height 7
type input "09/10/2025"
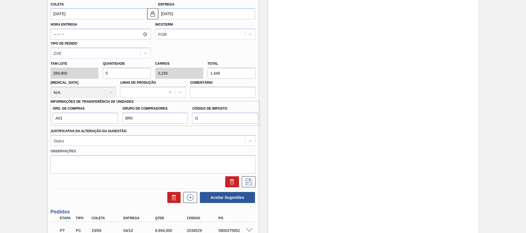
click at [187, 12] on input "03/11/2025" at bounding box center [206, 13] width 97 height 11
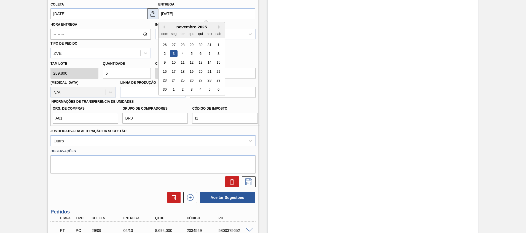
click at [151, 15] on img at bounding box center [152, 13] width 7 height 7
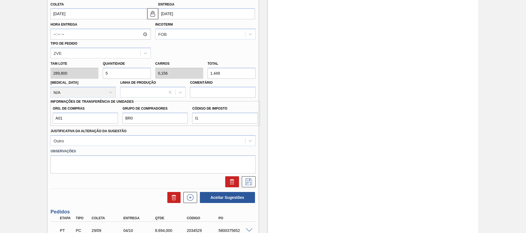
click at [186, 11] on input "03/11/2025" at bounding box center [206, 13] width 97 height 11
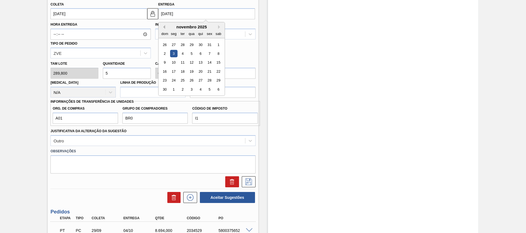
click at [163, 27] on button "Previous Month" at bounding box center [163, 27] width 4 height 4
click at [208, 55] on div "10" at bounding box center [209, 53] width 7 height 7
type input "10/10/2025"
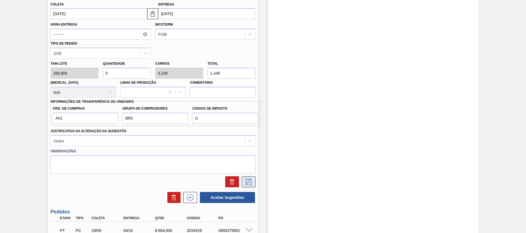
click at [249, 183] on icon at bounding box center [248, 182] width 9 height 7
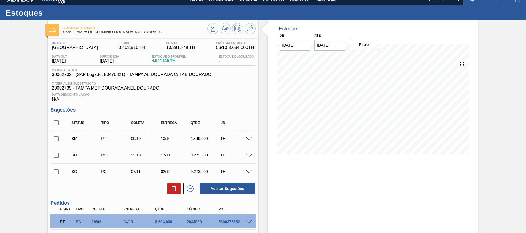
scroll to position [0, 0]
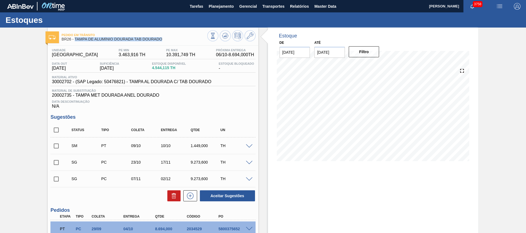
drag, startPoint x: 173, startPoint y: 37, endPoint x: 74, endPoint y: 44, distance: 98.6
click at [74, 44] on div "Pedido em Trânsito BR26 - TAMPA DE ALUMÍNIO DOURADA TAB DOURADO Unidade Uberlân…" at bounding box center [153, 163] width 210 height 271
copy span "TAMPA DE ALUMÍNIO DOURADA TAB DOURADO"
click at [219, 3] on span "Planejamento" at bounding box center [221, 6] width 25 height 7
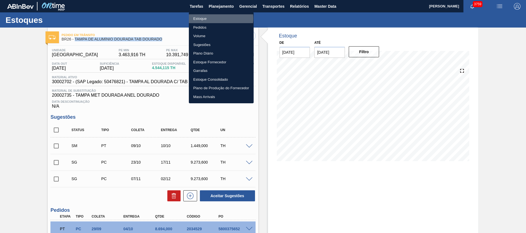
click at [218, 18] on li "Estoque" at bounding box center [221, 18] width 65 height 9
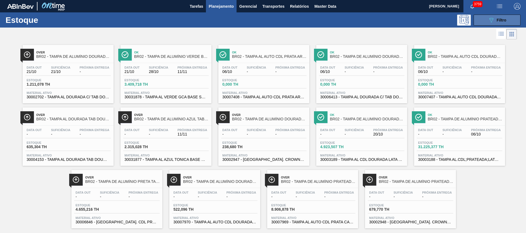
click at [485, 21] on button "089F7B8B-B2A5-4AFE-B5C0-19BA573D28AC Filtro" at bounding box center [497, 20] width 47 height 11
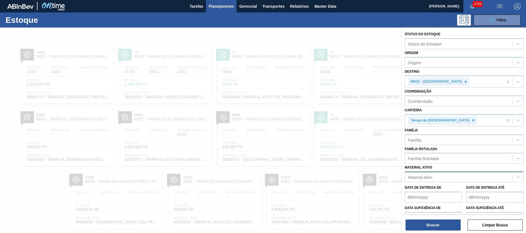
click at [439, 175] on div "Material ativo" at bounding box center [459, 177] width 108 height 8
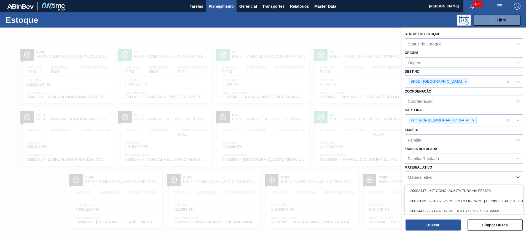
scroll to position [9, 0]
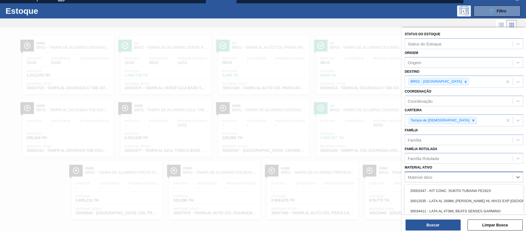
paste ativo "30002702"
type ativo "30002702"
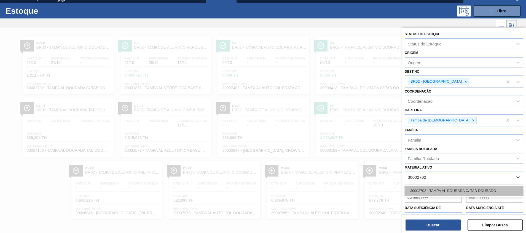
click at [436, 187] on div "30002702 - TAMPA AL DOURADA C/ TAB DOURADO" at bounding box center [464, 191] width 119 height 10
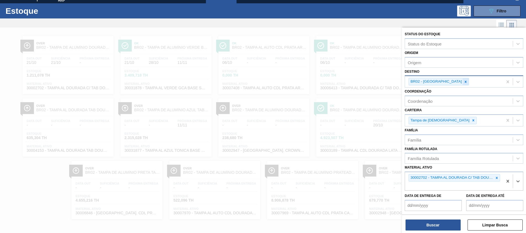
click at [465, 82] on icon at bounding box center [466, 82] width 2 height 2
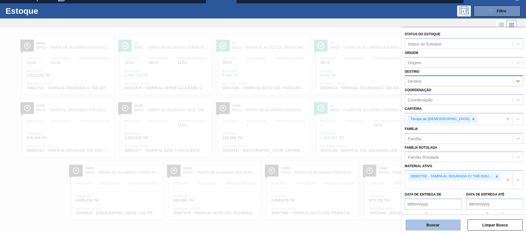
click at [412, 224] on button "Buscar" at bounding box center [433, 225] width 55 height 11
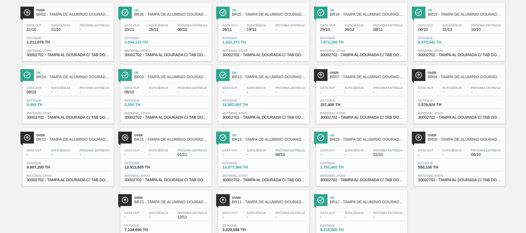
scroll to position [30, 0]
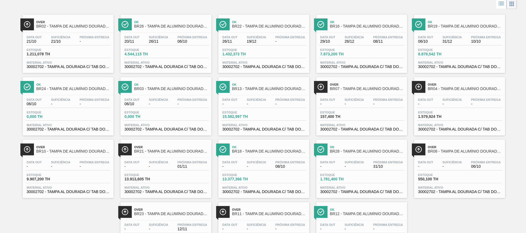
click at [388, 131] on span "30002702 - TAMPA AL DOURADA C/ TAB DOURADO" at bounding box center [361, 129] width 83 height 4
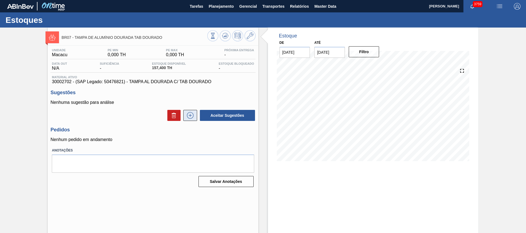
click at [194, 120] on button at bounding box center [190, 115] width 14 height 11
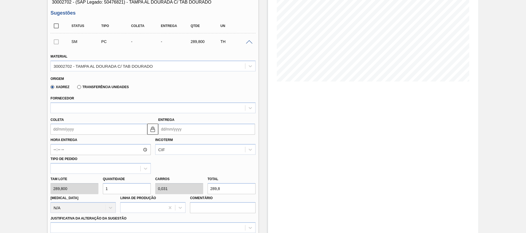
scroll to position [165, 0]
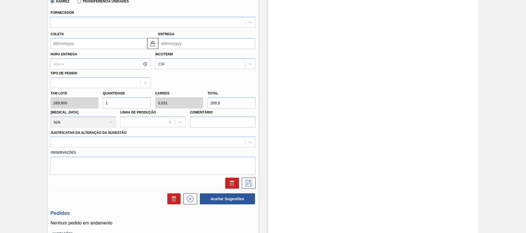
click at [71, 104] on div "Tam lote 289,800 Quantidade 1 Carros 0,031 Total 289,8 Doca N/A Linha de Produç…" at bounding box center [152, 107] width 209 height 39
type input "2"
type input "0,063"
type input "579,6"
type input "2"
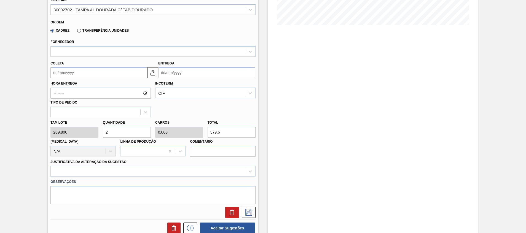
scroll to position [124, 0]
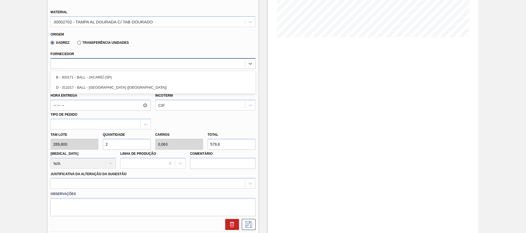
click at [156, 68] on div at bounding box center [148, 64] width 194 height 8
click at [121, 44] on label "Transferência Unidades" at bounding box center [103, 43] width 52 height 4
click at [76, 44] on input "Transferência Unidades" at bounding box center [76, 44] width 0 height 0
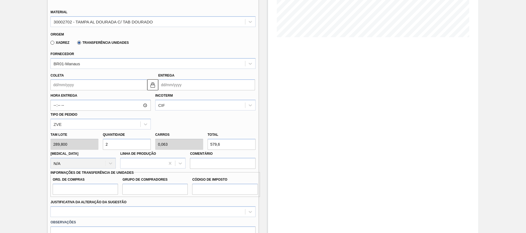
click at [118, 42] on label "Transferência Unidades" at bounding box center [103, 43] width 52 height 4
click at [76, 44] on input "Transferência Unidades" at bounding box center [76, 44] width 0 height 0
click at [108, 65] on div "BR01-Manaus" at bounding box center [148, 64] width 194 height 8
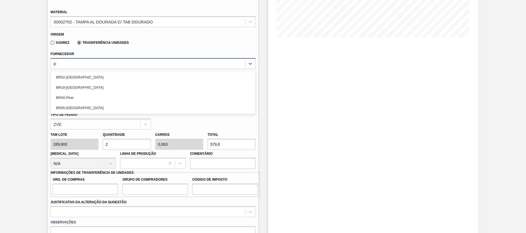
type input "pira"
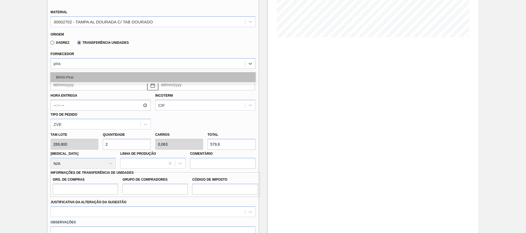
click at [101, 76] on div "BR40-Piraí" at bounding box center [152, 77] width 205 height 10
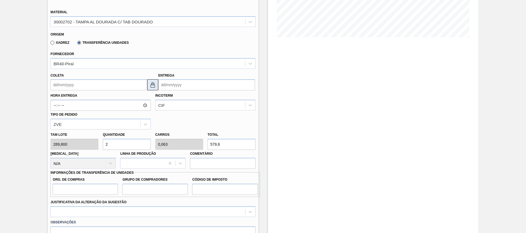
click at [156, 87] on button at bounding box center [152, 84] width 11 height 11
click at [163, 104] on div "CIF" at bounding box center [161, 105] width 7 height 5
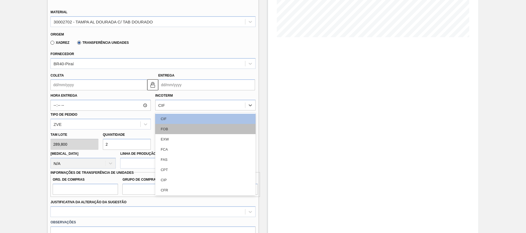
click at [179, 131] on div "FOB" at bounding box center [205, 129] width 100 height 10
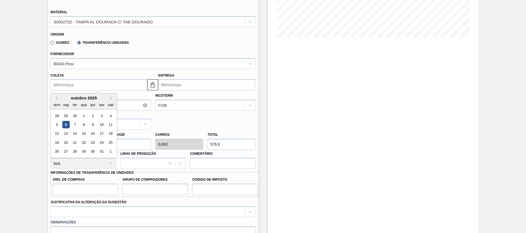
click at [132, 86] on input "Coleta" at bounding box center [98, 84] width 97 height 11
click at [104, 127] on div "10" at bounding box center [101, 124] width 7 height 7
type input "10/10/2025"
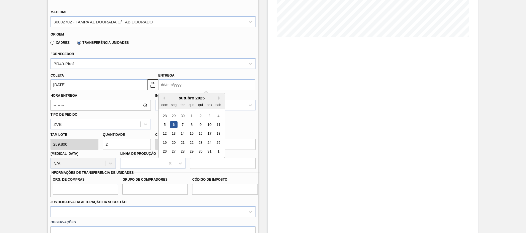
click at [175, 86] on input "Entrega" at bounding box center [206, 84] width 97 height 11
click at [222, 125] on div "11" at bounding box center [218, 124] width 7 height 7
type input "11/10/2025"
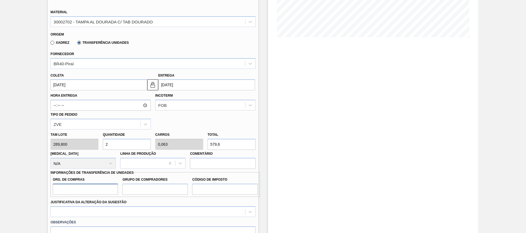
click at [101, 186] on input "Org. de Compras" at bounding box center [85, 189] width 65 height 11
type input "A01"
drag, startPoint x: 141, startPoint y: 191, endPoint x: 144, endPoint y: 187, distance: 4.5
click at [141, 191] on input "Grupo de Compradores" at bounding box center [154, 189] width 65 height 11
type input "BR0"
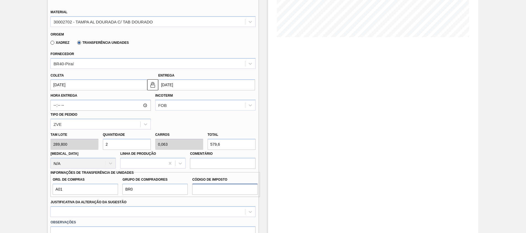
click at [210, 184] on input "Código de Imposto" at bounding box center [224, 189] width 65 height 11
type input "I1"
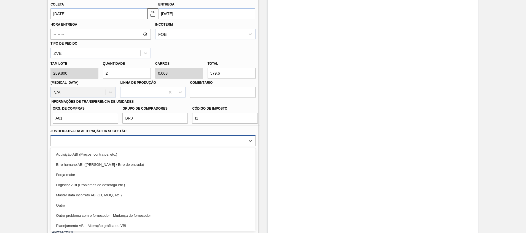
click at [202, 146] on div "option Outro focused, 6 of 18. 18 results available. Use Up and Down to choose …" at bounding box center [152, 140] width 205 height 11
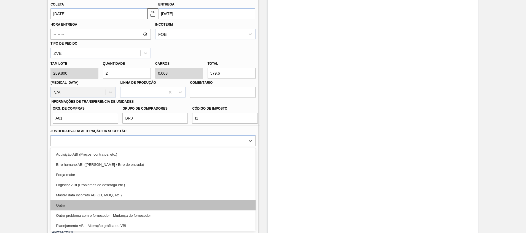
click at [197, 205] on div "Outro" at bounding box center [152, 205] width 205 height 10
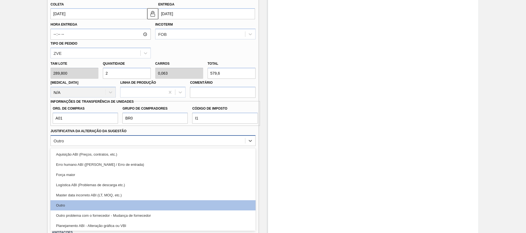
click at [224, 139] on div "Outro" at bounding box center [148, 141] width 194 height 8
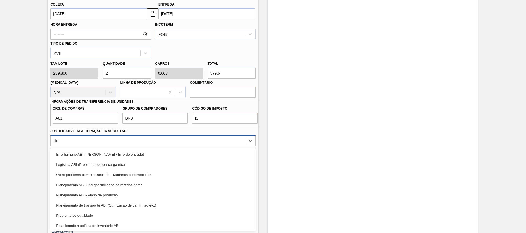
type Sugestão "d"
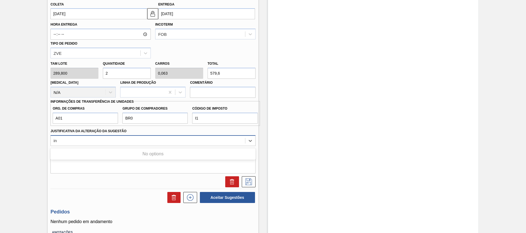
type Sugestão "i"
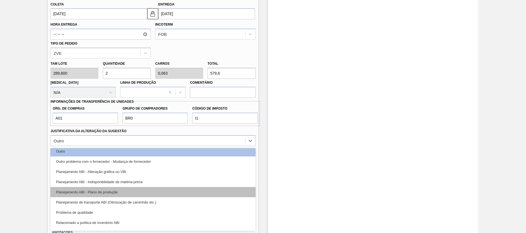
scroll to position [55, 0]
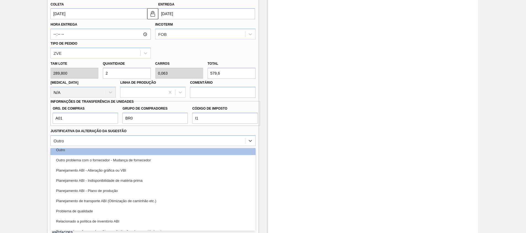
click at [216, 189] on div "Planejamento ABI - Plano de produção" at bounding box center [152, 191] width 205 height 10
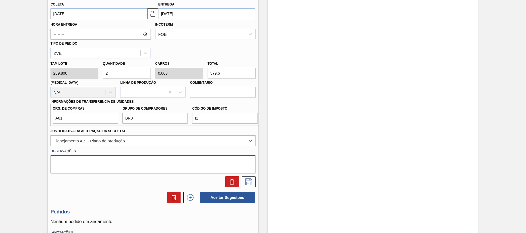
click at [149, 164] on textarea at bounding box center [152, 164] width 205 height 18
click at [250, 181] on icon at bounding box center [248, 182] width 9 height 7
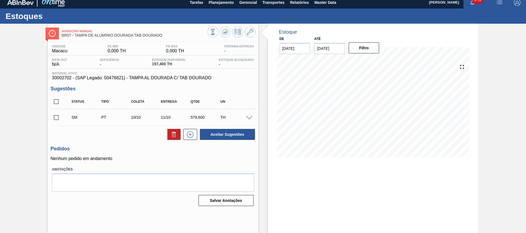
scroll to position [4, 0]
click at [58, 115] on input "checkbox" at bounding box center [56, 118] width 12 height 12
click at [233, 134] on button "Aceitar Sugestões" at bounding box center [227, 134] width 55 height 11
checkbox input "false"
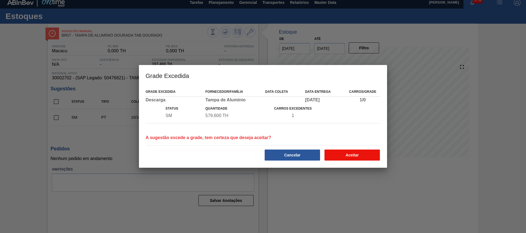
click at [351, 155] on button "Aceitar" at bounding box center [351, 155] width 55 height 11
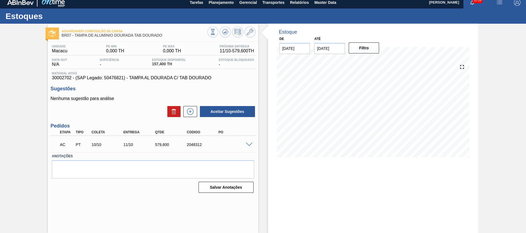
click at [246, 144] on span at bounding box center [249, 145] width 7 height 4
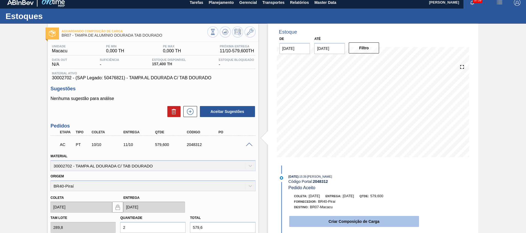
click at [301, 219] on button "Criar Composição de Carga" at bounding box center [354, 221] width 130 height 11
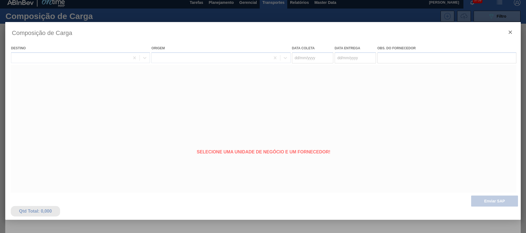
type coleta "10/10/2025"
type Entrega "11/10/2025"
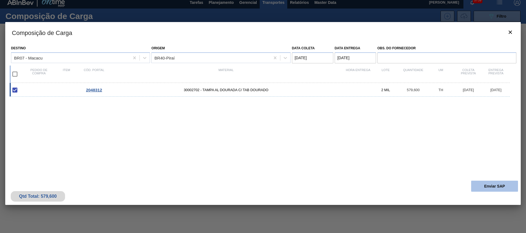
click at [478, 187] on button "Enviar SAP" at bounding box center [494, 186] width 47 height 11
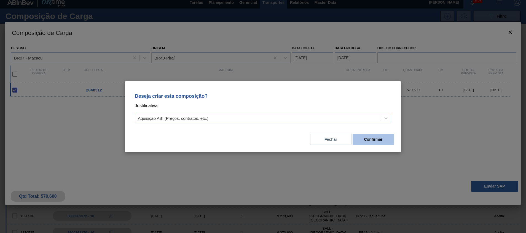
click at [355, 138] on button "Confirmar" at bounding box center [373, 139] width 41 height 11
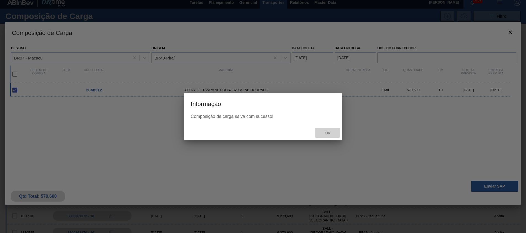
click at [327, 131] on span "Ok" at bounding box center [327, 133] width 14 height 4
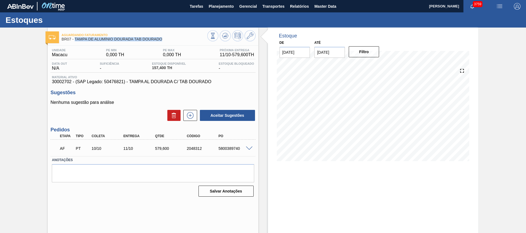
drag, startPoint x: 163, startPoint y: 37, endPoint x: 75, endPoint y: 40, distance: 88.5
click at [75, 40] on span "BR07 - TAMPA DE ALUMÍNIO DOURADA TAB DOURADO" at bounding box center [134, 39] width 146 height 4
copy span "TAMPA DE ALUMÍNIO DOURADA TAB DOURADO"
click at [234, 151] on div "5800389740" at bounding box center [235, 148] width 36 height 4
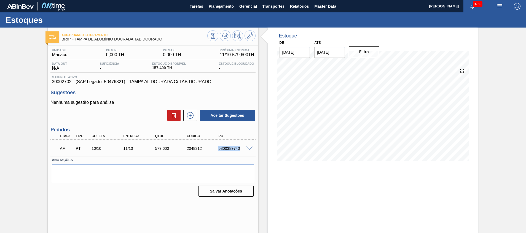
copy div "5800389740"
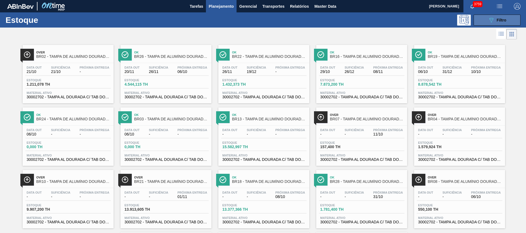
click at [484, 23] on button "089F7B8B-B2A5-4AFE-B5C0-19BA573D28AC Filtro" at bounding box center [497, 20] width 47 height 11
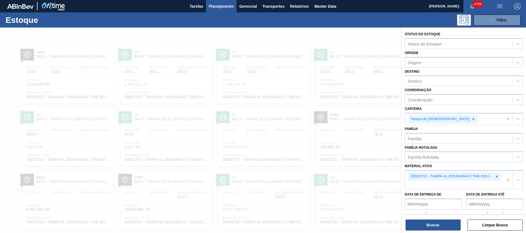
click at [136, 151] on div at bounding box center [263, 144] width 526 height 233
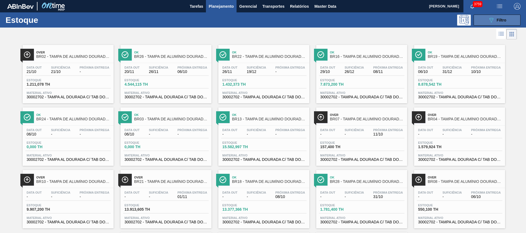
click at [485, 17] on button "089F7B8B-B2A5-4AFE-B5C0-19BA573D28AC Filtro" at bounding box center [497, 20] width 47 height 11
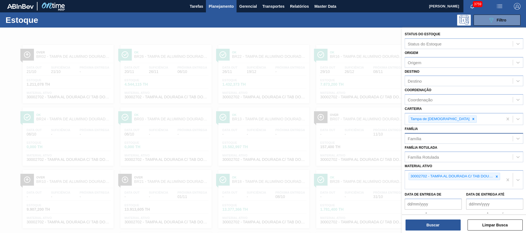
drag, startPoint x: 496, startPoint y: 176, endPoint x: 471, endPoint y: 134, distance: 48.9
click at [496, 176] on icon at bounding box center [497, 177] width 4 height 4
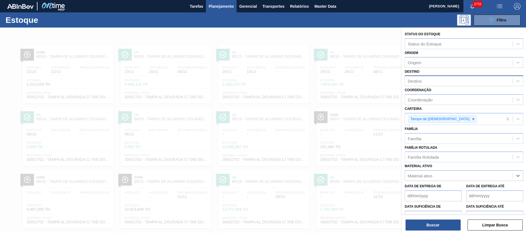
click at [424, 84] on div "Destino" at bounding box center [459, 81] width 108 height 8
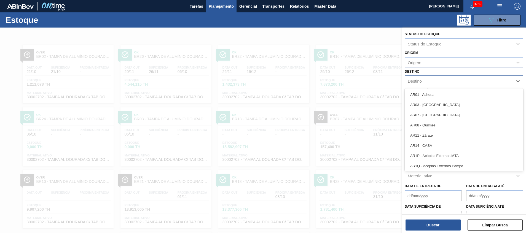
type input "h"
type input "jun"
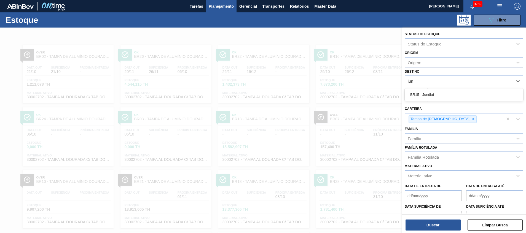
click at [420, 98] on div "BR15 - Jundiaí" at bounding box center [464, 95] width 119 height 10
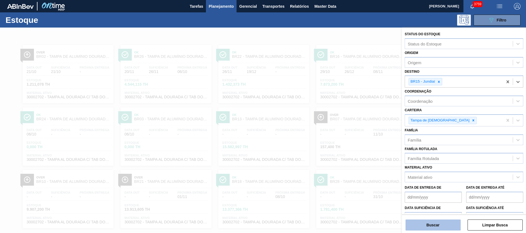
click at [442, 222] on button "Buscar" at bounding box center [433, 225] width 55 height 11
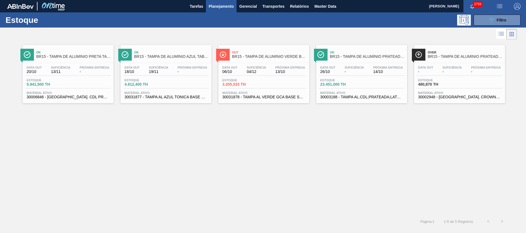
click at [280, 86] on div "Estoque 3.205,533 TH" at bounding box center [263, 84] width 85 height 10
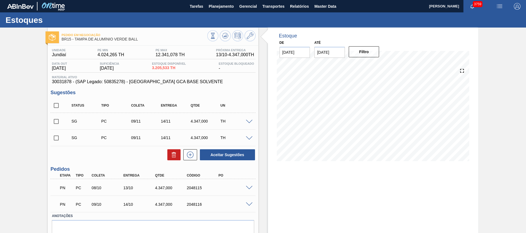
click at [248, 186] on span at bounding box center [249, 188] width 7 height 4
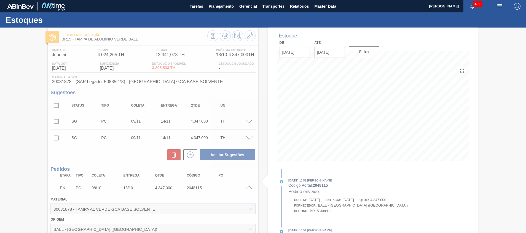
click at [247, 186] on div at bounding box center [263, 131] width 526 height 206
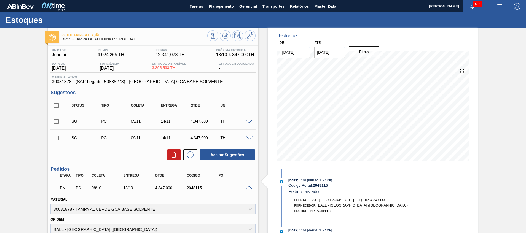
click at [247, 186] on span at bounding box center [249, 188] width 7 height 4
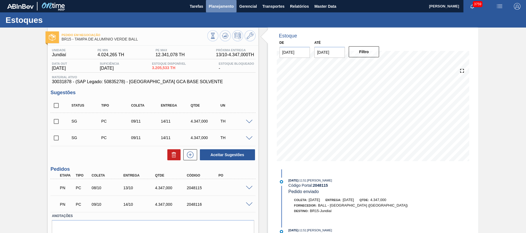
click at [222, 7] on span "Planejamento" at bounding box center [221, 6] width 25 height 7
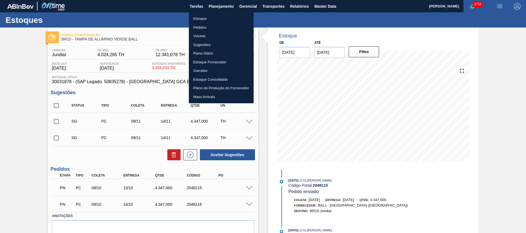
click at [215, 18] on li "Estoque" at bounding box center [221, 18] width 65 height 9
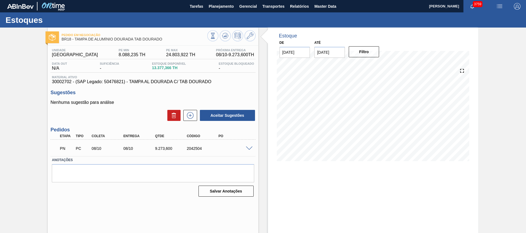
click at [247, 147] on span at bounding box center [249, 149] width 7 height 4
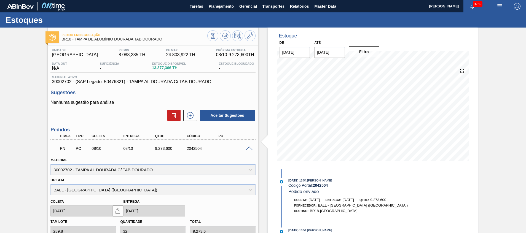
click at [247, 147] on span at bounding box center [249, 149] width 7 height 4
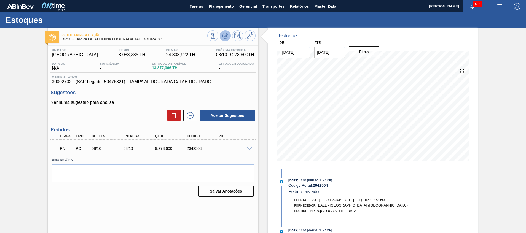
click at [227, 36] on icon at bounding box center [227, 36] width 1 height 1
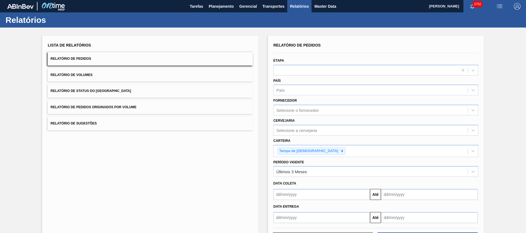
scroll to position [10, 0]
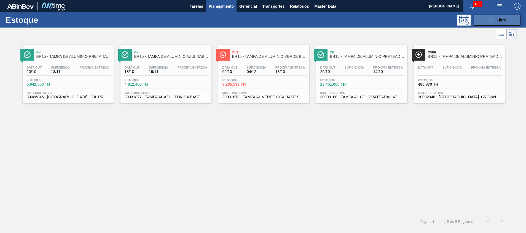
click at [499, 16] on button "089F7B8B-B2A5-4AFE-B5C0-19BA573D28AC Filtro" at bounding box center [497, 20] width 47 height 11
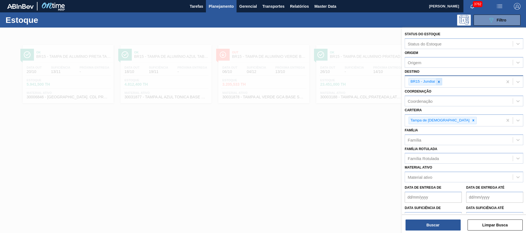
click at [439, 82] on icon at bounding box center [439, 82] width 4 height 4
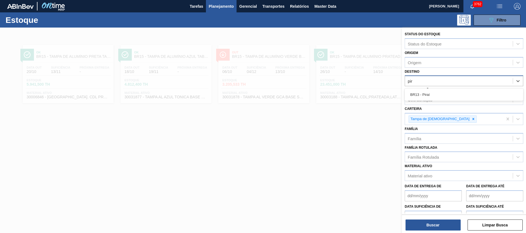
type input "pira"
click at [450, 91] on div "BR13 - Piraí" at bounding box center [464, 95] width 119 height 10
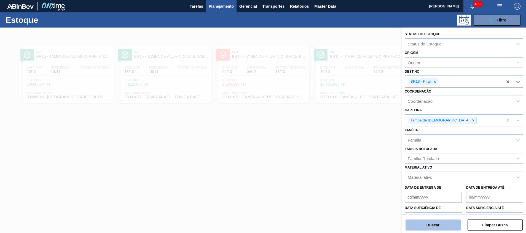
click at [419, 224] on button "Buscar" at bounding box center [433, 225] width 55 height 11
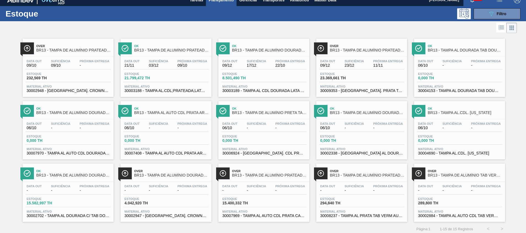
scroll to position [9, 0]
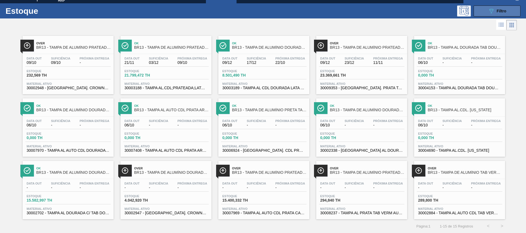
drag, startPoint x: 494, startPoint y: 7, endPoint x: 491, endPoint y: 12, distance: 6.3
click at [494, 7] on button "089F7B8B-B2A5-4AFE-B5C0-19BA573D28AC Filtro" at bounding box center [497, 11] width 47 height 11
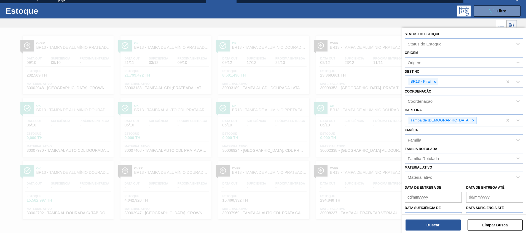
click at [348, 134] on div at bounding box center [263, 144] width 526 height 233
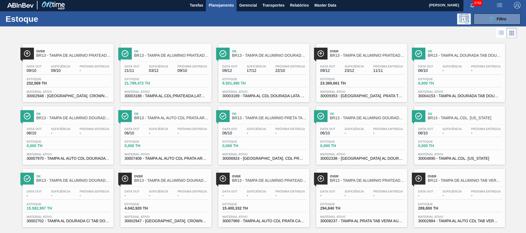
scroll to position [0, 0]
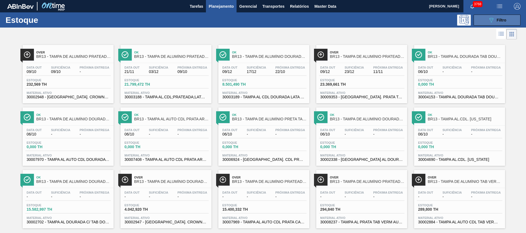
click at [480, 17] on button "089F7B8B-B2A5-4AFE-B5C0-19BA573D28AC Filtro" at bounding box center [497, 20] width 47 height 11
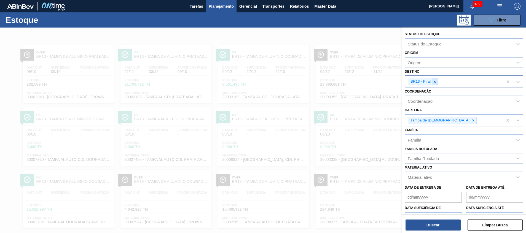
click at [434, 82] on icon at bounding box center [435, 82] width 4 height 4
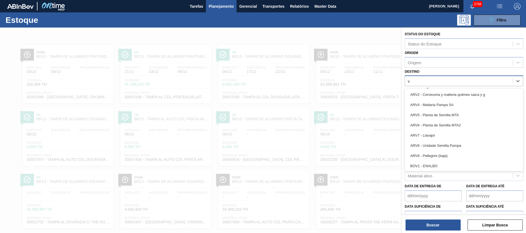
type input "vi"
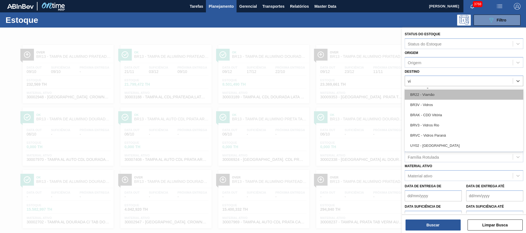
click at [432, 92] on div "BR22 - Viamão" at bounding box center [464, 95] width 119 height 10
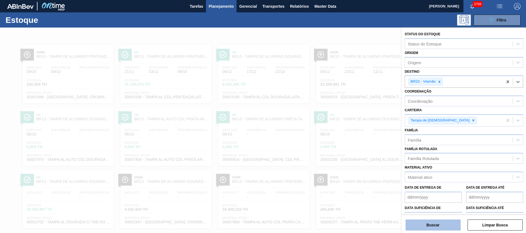
click at [421, 227] on button "Buscar" at bounding box center [433, 225] width 55 height 11
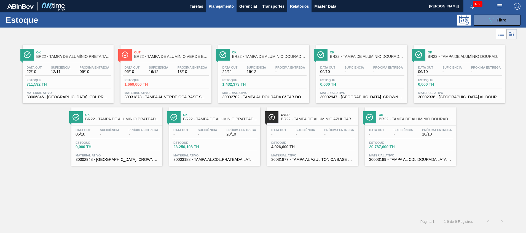
click at [289, 5] on button "Relatórios" at bounding box center [299, 6] width 24 height 12
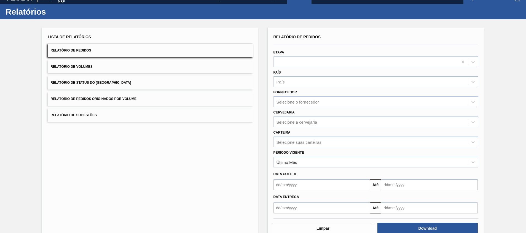
click at [294, 147] on div "Selecione suas carteiras" at bounding box center [375, 142] width 205 height 11
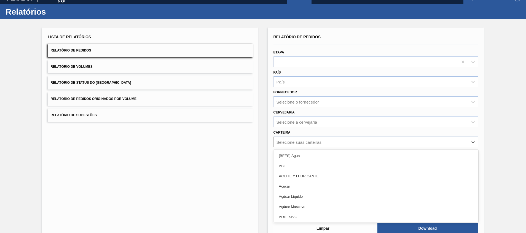
scroll to position [10, 0]
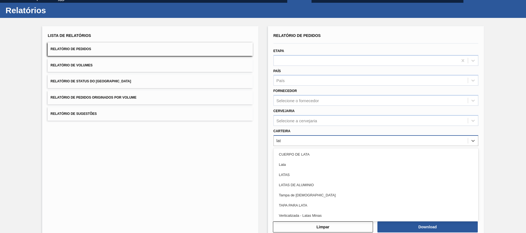
type input "lata"
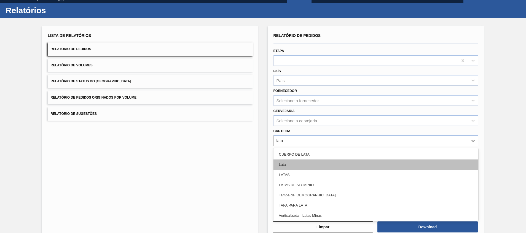
click at [291, 165] on div "Lata" at bounding box center [375, 165] width 205 height 10
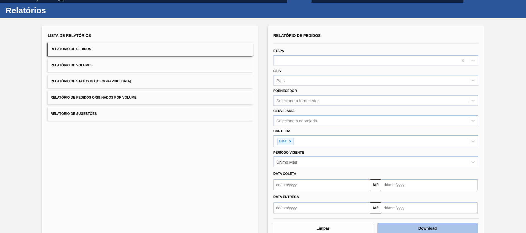
click at [407, 229] on button "Download" at bounding box center [427, 228] width 100 height 11
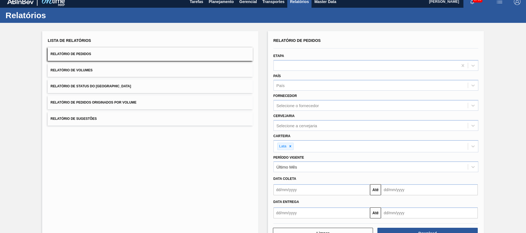
scroll to position [0, 0]
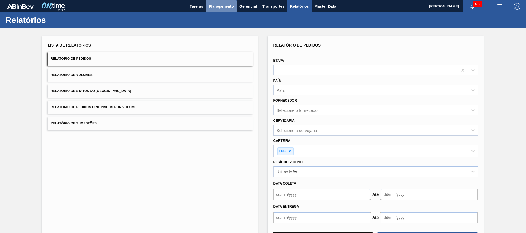
click at [210, 9] on span "Planejamento" at bounding box center [221, 6] width 25 height 7
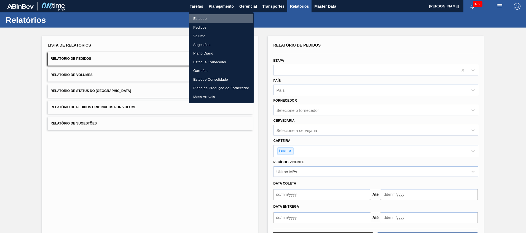
click at [213, 18] on li "Estoque" at bounding box center [221, 18] width 65 height 9
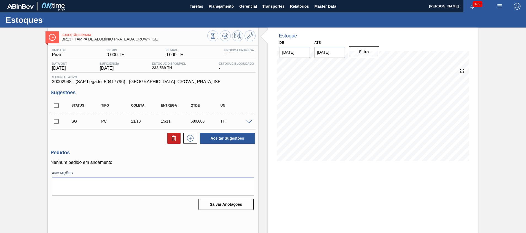
click at [172, 216] on div "Sugestão Criada BR13 - TAMPA DE ALUMÍNIO PRATEADA CROWN ISE Unidade Piraí PE MI…" at bounding box center [153, 133] width 210 height 210
click at [366, 182] on div "Estoque De [DATE] Até [DATE] Filtro 13/10 Projeção de Estoque -473.751 [DOMAIN_…" at bounding box center [373, 133] width 210 height 210
drag, startPoint x: 365, startPoint y: 181, endPoint x: 359, endPoint y: 178, distance: 6.5
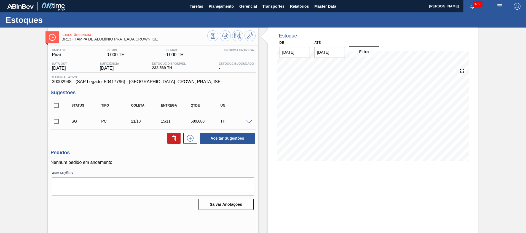
click at [364, 179] on div "Estoque De [DATE] Até [DATE] Filtro 13/10 Projeção de Estoque -473.751 [DOMAIN_…" at bounding box center [373, 133] width 210 height 210
drag, startPoint x: 355, startPoint y: 179, endPoint x: 355, endPoint y: 173, distance: 6.1
click at [355, 176] on div "Estoque De [DATE] Até [DATE] Filtro 13/10 Projeção de Estoque -473.751 [DOMAIN_…" at bounding box center [373, 133] width 210 height 210
click at [354, 172] on div "Estoque De [DATE] Até [DATE] Filtro 13/10 Projeção de Estoque -473.751 [DOMAIN_…" at bounding box center [373, 133] width 210 height 210
click at [248, 122] on span at bounding box center [249, 122] width 7 height 4
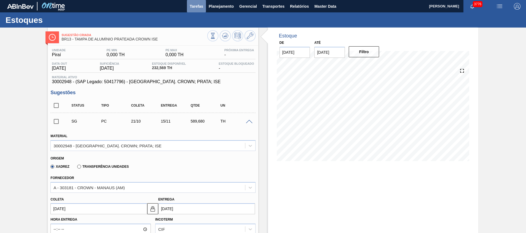
click at [200, 6] on span "Tarefas" at bounding box center [197, 6] width 14 height 7
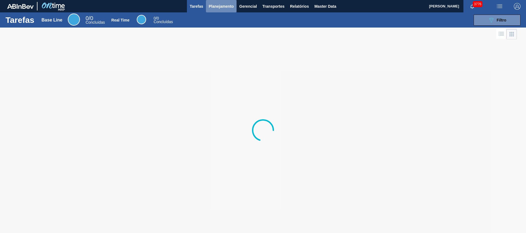
click at [222, 7] on span "Planejamento" at bounding box center [221, 6] width 25 height 7
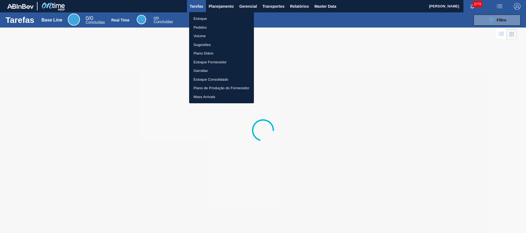
click at [218, 17] on li "Estoque" at bounding box center [221, 18] width 65 height 9
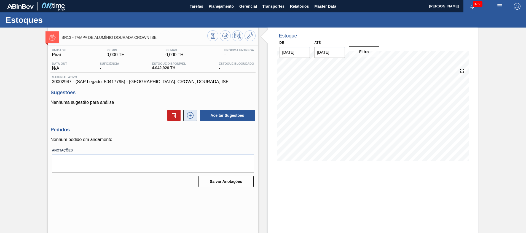
click at [190, 112] on icon at bounding box center [190, 115] width 9 height 7
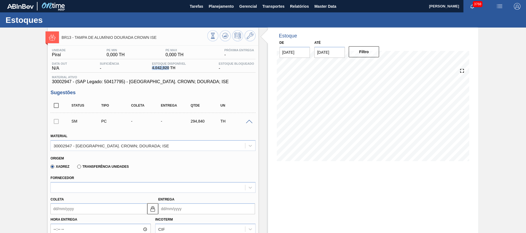
drag, startPoint x: 151, startPoint y: 69, endPoint x: 168, endPoint y: 70, distance: 17.7
click at [168, 70] on div "Estoque Disponível 4.042,920 TH" at bounding box center [169, 66] width 37 height 9
copy span "4.042,920"
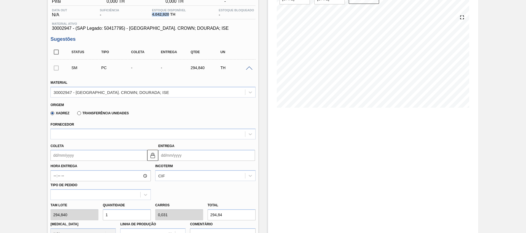
scroll to position [83, 0]
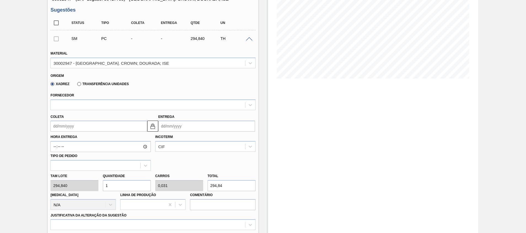
click at [61, 181] on div "Tam lote 294,840 Quantidade 1 Carros 0,031 Total 294,84 Doca N/A Linha de Produ…" at bounding box center [152, 190] width 209 height 39
paste input "4.042,920"
type input "4.042,920"
type input "126,341"
type input "1.192.014,533"
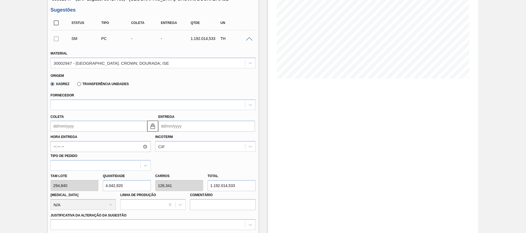
click at [165, 184] on div "Tam lote 294,840 Quantidade 4.042,920 Carros 126,341 Total 1.192.014,533 Doca N…" at bounding box center [152, 190] width 209 height 39
paste input "4.042,920"
type input "13,712"
type input "0,429"
type input "4.042,920"
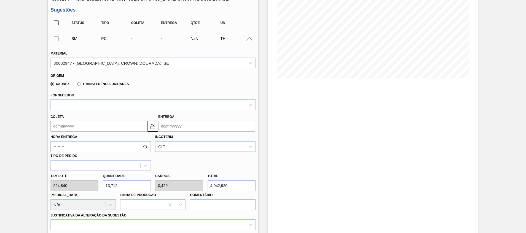
click at [93, 187] on div "Tam lote 294,840 Quantidade 13,712 Carros 0,429 Total 4.042,920 Doca N/A Linha …" at bounding box center [152, 190] width 209 height 39
type input "1"
type input "0,031"
type input "294,84"
type input "14"
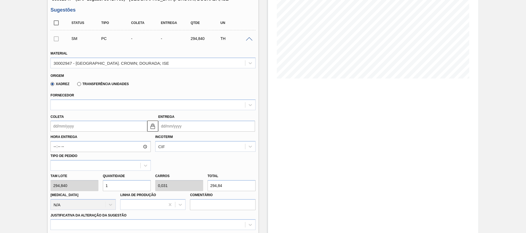
type input "0,437"
type input "4.127,76"
type input "14"
click at [156, 123] on button at bounding box center [152, 126] width 11 height 11
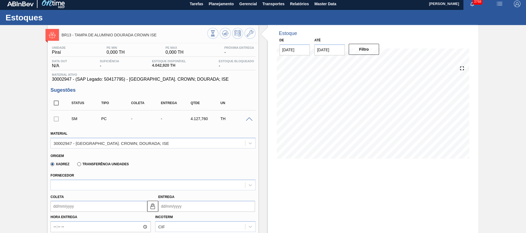
scroll to position [0, 0]
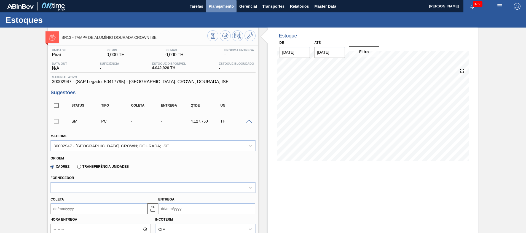
drag, startPoint x: 217, startPoint y: 7, endPoint x: 209, endPoint y: 8, distance: 8.1
click at [209, 8] on span "Planejamento" at bounding box center [221, 6] width 25 height 7
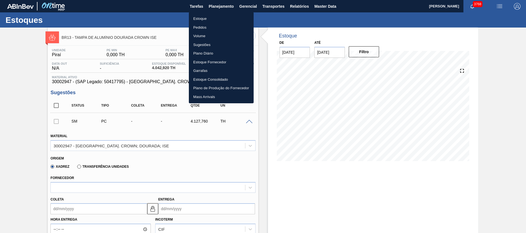
click at [286, 178] on div at bounding box center [263, 116] width 526 height 233
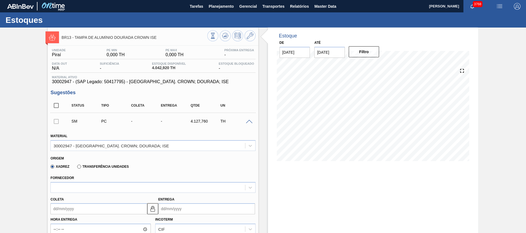
click at [248, 127] on div "SM PC - - 4.127,760 TH" at bounding box center [152, 121] width 205 height 14
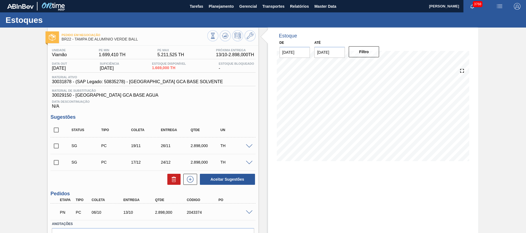
click at [248, 211] on span at bounding box center [249, 213] width 7 height 4
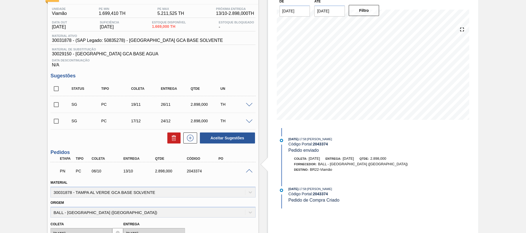
click at [250, 172] on span at bounding box center [249, 171] width 7 height 4
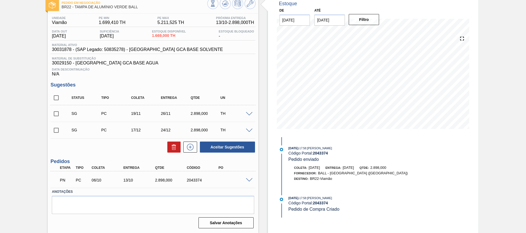
scroll to position [32, 0]
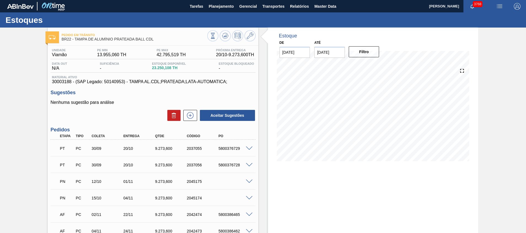
click at [251, 181] on span at bounding box center [249, 182] width 7 height 4
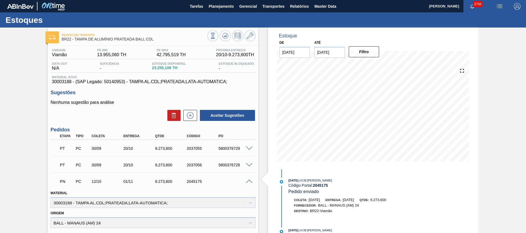
click at [251, 181] on span at bounding box center [249, 182] width 7 height 4
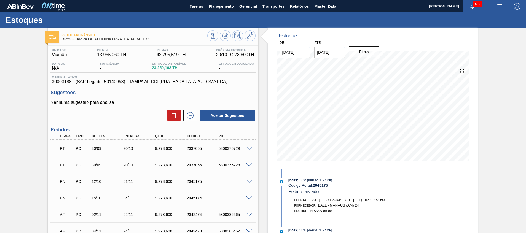
click at [250, 182] on span at bounding box center [249, 182] width 7 height 4
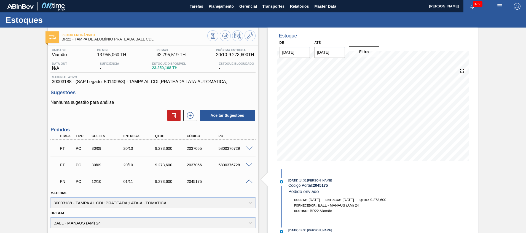
scroll to position [83, 0]
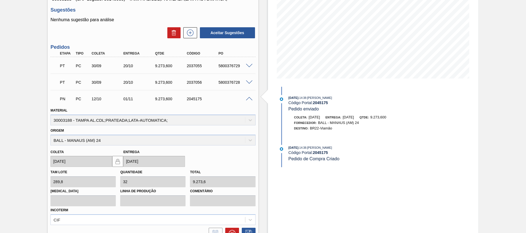
click at [248, 103] on div "PN PC 12/10 01/11 9.273,[PHONE_NUMBER]" at bounding box center [152, 99] width 205 height 14
click at [249, 100] on span at bounding box center [249, 99] width 7 height 4
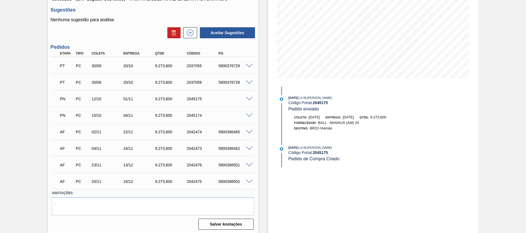
scroll to position [0, 0]
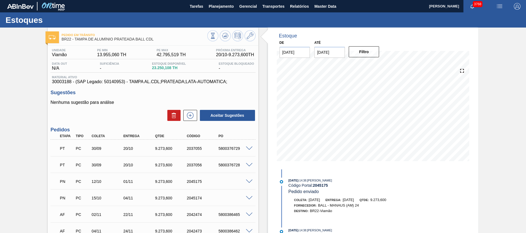
click at [276, 170] on div "[DATE] 14:38 : [PERSON_NAME] Código Portal: 2045175 Pedido enviado [PERSON_NAME…" at bounding box center [347, 210] width 143 height 80
click at [218, 9] on span "Planejamento" at bounding box center [221, 6] width 25 height 7
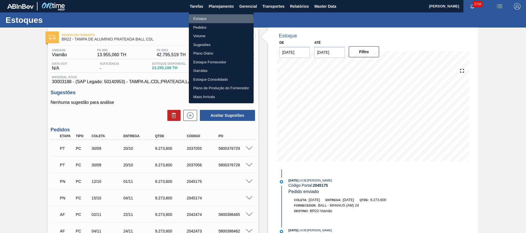
click at [213, 20] on li "Estoque" at bounding box center [221, 18] width 65 height 9
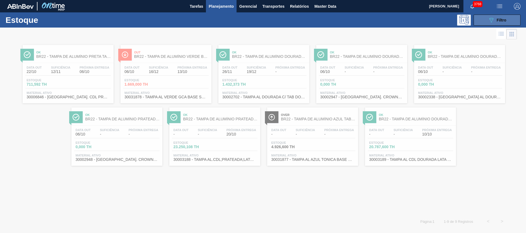
click at [493, 21] on icon "089F7B8B-B2A5-4AFE-B5C0-19BA573D28AC" at bounding box center [491, 20] width 7 height 7
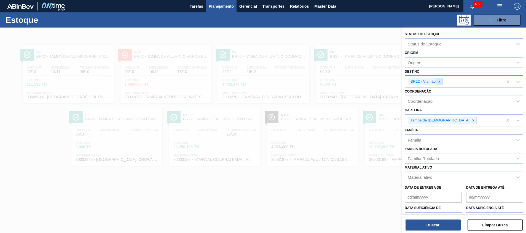
click at [441, 82] on icon at bounding box center [439, 82] width 4 height 4
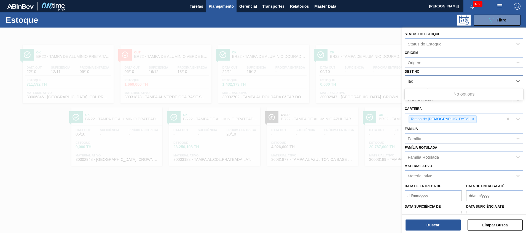
type input "jaca"
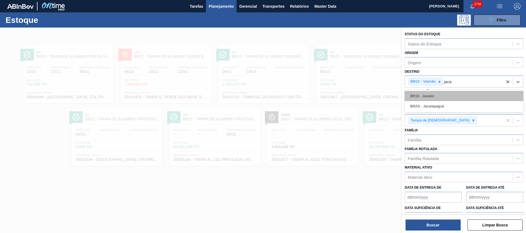
click at [440, 97] on div "BR16 - Jacareí" at bounding box center [464, 96] width 119 height 10
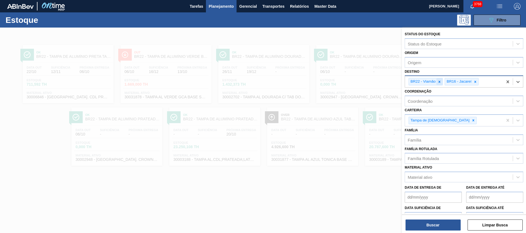
click at [438, 83] on icon at bounding box center [439, 82] width 4 height 4
click at [426, 222] on button "Buscar" at bounding box center [433, 225] width 55 height 11
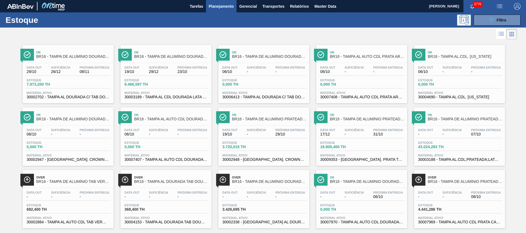
click at [215, 8] on span "Planejamento" at bounding box center [221, 6] width 25 height 7
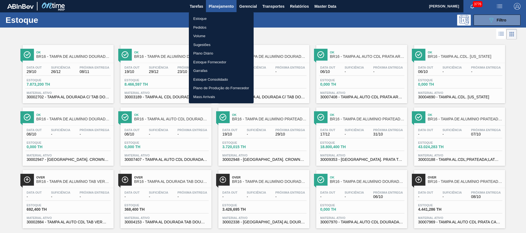
click at [161, 26] on div at bounding box center [263, 116] width 526 height 233
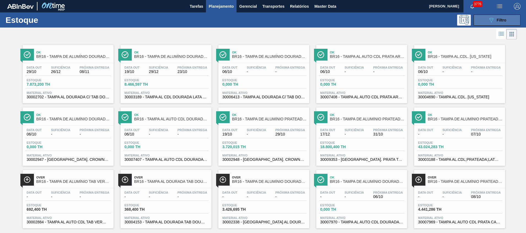
click at [489, 23] on button "089F7B8B-B2A5-4AFE-B5C0-19BA573D28AC Filtro" at bounding box center [497, 20] width 47 height 11
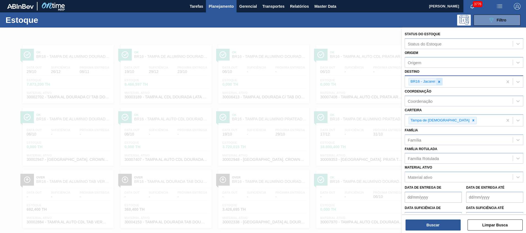
click at [441, 83] on icon at bounding box center [439, 82] width 4 height 4
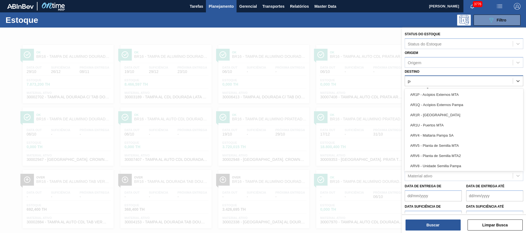
type input "pont"
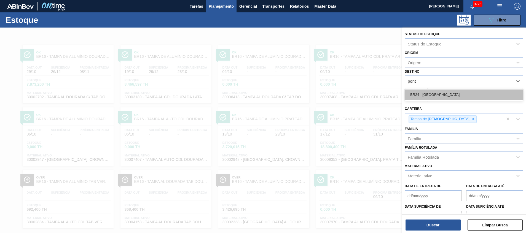
click at [439, 92] on div "BR24 - [GEOGRAPHIC_DATA]" at bounding box center [464, 95] width 119 height 10
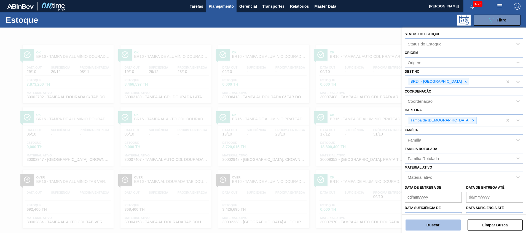
click at [432, 221] on button "Buscar" at bounding box center [433, 225] width 55 height 11
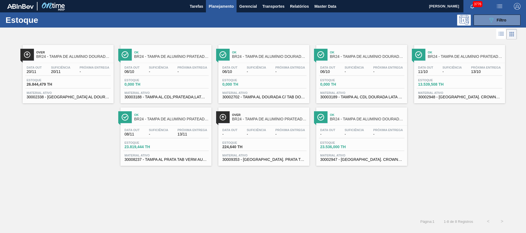
click at [168, 162] on div "Data [DATE] Suficiência - Próxima Entrega 13/11 Estoque 23.819,444 TH Material …" at bounding box center [165, 144] width 91 height 37
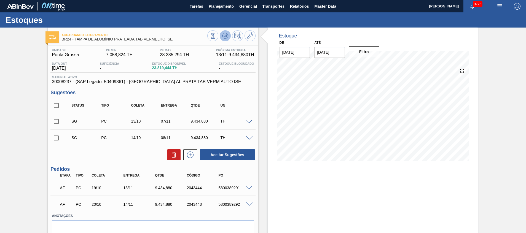
click at [224, 34] on icon at bounding box center [225, 36] width 7 height 7
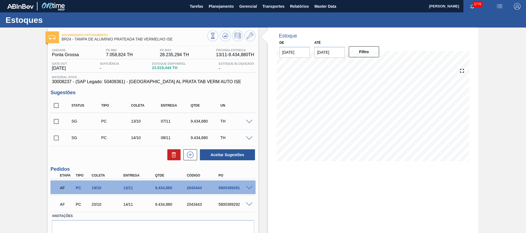
click at [330, 55] on input "[DATE]" at bounding box center [329, 52] width 31 height 11
click at [373, 66] on div "outubro 2025" at bounding box center [348, 65] width 66 height 5
click at [375, 66] on button "Next Month" at bounding box center [376, 66] width 4 height 4
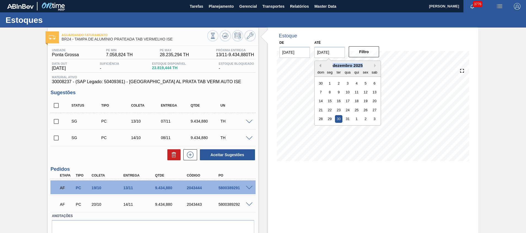
click at [318, 65] on button "Previous Month" at bounding box center [319, 66] width 4 height 4
click at [318, 131] on div "30" at bounding box center [320, 127] width 7 height 7
type input "[DATE]"
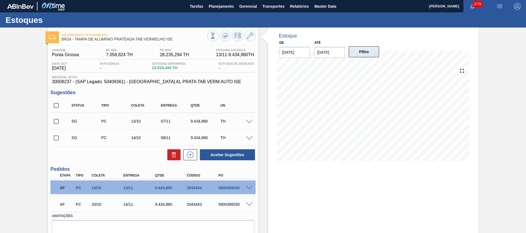
click at [367, 55] on button "Filtro" at bounding box center [364, 51] width 31 height 11
click at [58, 121] on input "checkbox" at bounding box center [56, 122] width 12 height 12
click at [168, 155] on button at bounding box center [173, 154] width 13 height 11
checkbox input "false"
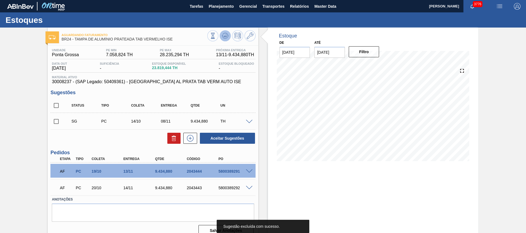
click at [229, 37] on button at bounding box center [225, 35] width 11 height 11
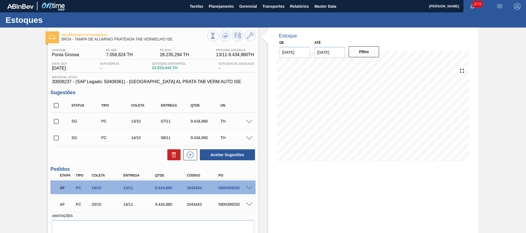
click at [55, 123] on input "checkbox" at bounding box center [56, 122] width 12 height 12
checkbox input "true"
click at [169, 155] on button at bounding box center [173, 154] width 13 height 11
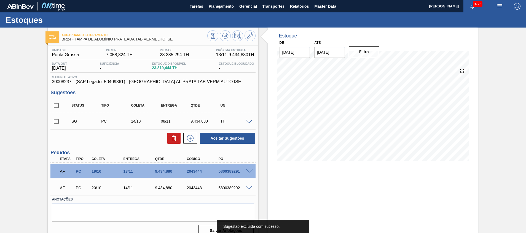
click at [57, 106] on input "checkbox" at bounding box center [56, 106] width 12 height 12
checkbox input "true"
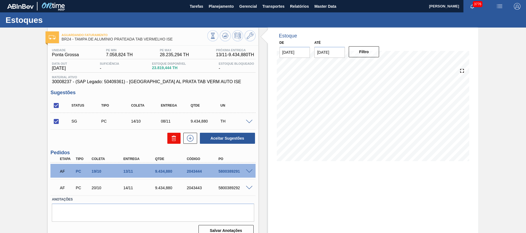
click at [169, 140] on button at bounding box center [173, 138] width 13 height 11
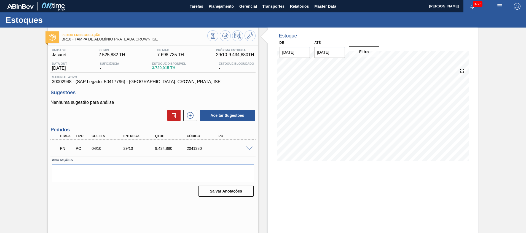
click at [249, 146] on div at bounding box center [250, 148] width 11 height 4
click at [250, 147] on span at bounding box center [249, 149] width 7 height 4
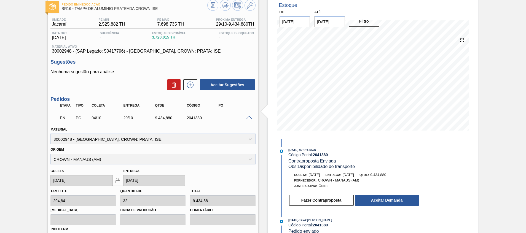
scroll to position [41, 0]
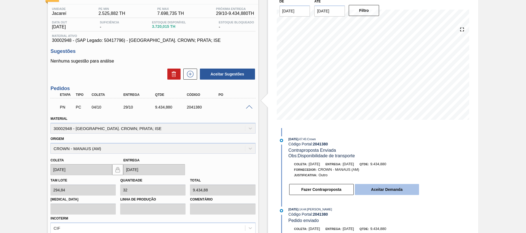
click at [386, 189] on button "Aceitar Demanda" at bounding box center [387, 189] width 64 height 11
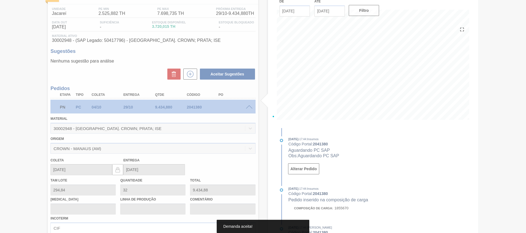
type input "[DATE]"
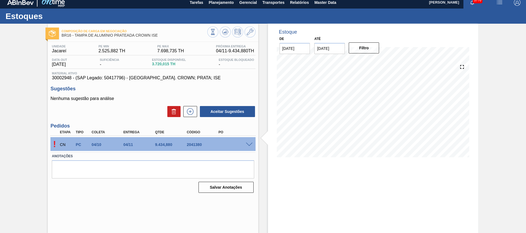
click at [248, 144] on span at bounding box center [249, 145] width 7 height 4
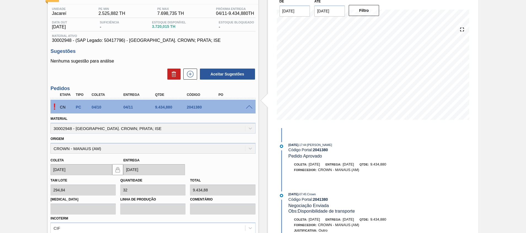
scroll to position [83, 0]
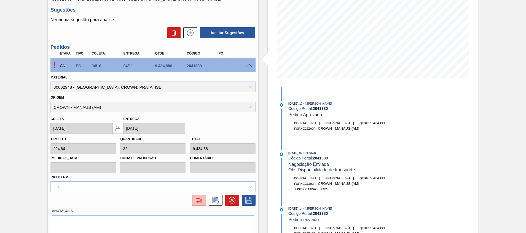
click at [195, 200] on img at bounding box center [199, 200] width 9 height 7
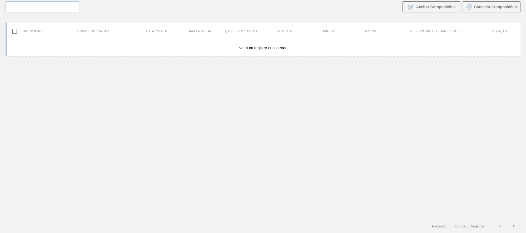
scroll to position [40, 0]
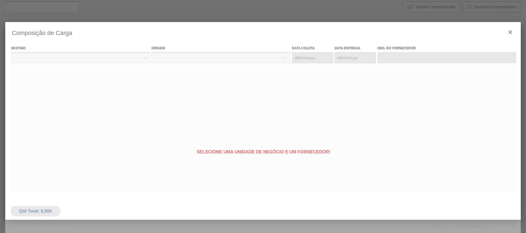
type coleta "[DATE]"
type Entrega "[DATE]"
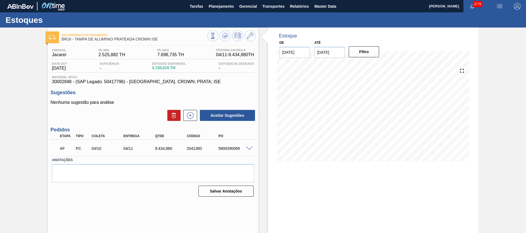
click at [250, 148] on span at bounding box center [249, 149] width 7 height 4
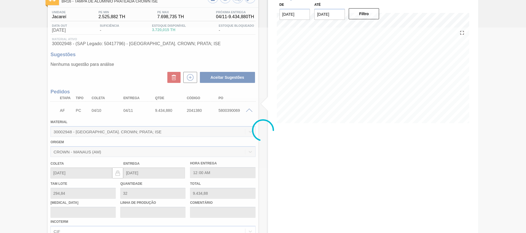
scroll to position [39, 0]
drag, startPoint x: 523, startPoint y: 112, endPoint x: 522, endPoint y: 124, distance: 11.4
click at [522, 124] on div at bounding box center [263, 131] width 526 height 206
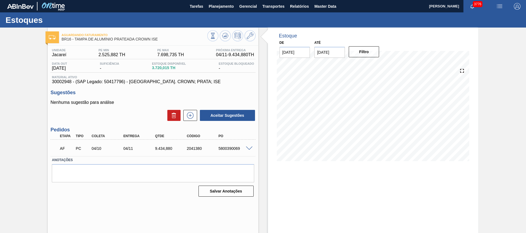
click at [246, 147] on span at bounding box center [249, 149] width 7 height 4
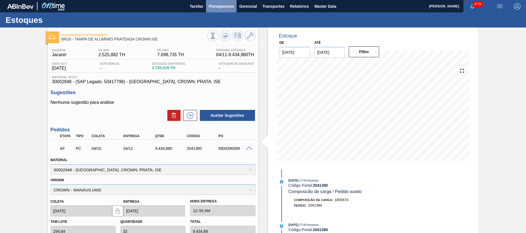
click at [208, 11] on button "Planejamento" at bounding box center [221, 6] width 31 height 12
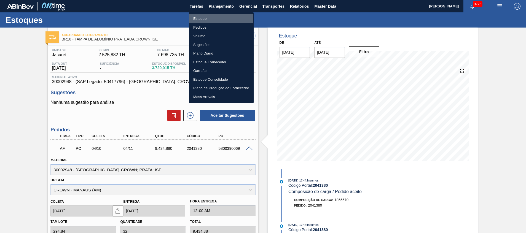
click at [210, 19] on li "Estoque" at bounding box center [221, 18] width 65 height 9
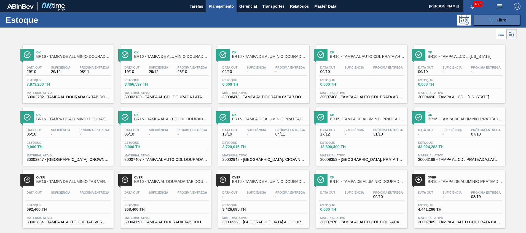
click at [492, 20] on icon at bounding box center [491, 20] width 4 height 5
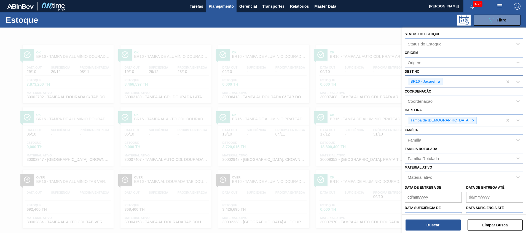
click at [438, 82] on icon at bounding box center [439, 82] width 4 height 4
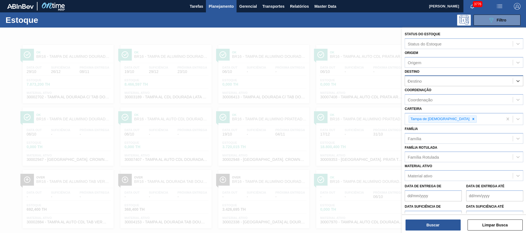
type input "02"
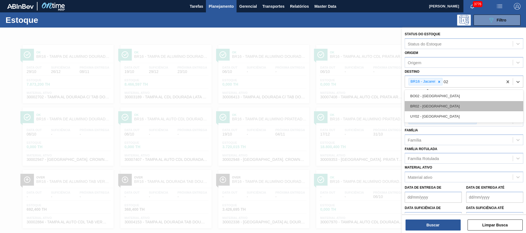
click at [442, 109] on div "BR02 - [GEOGRAPHIC_DATA]" at bounding box center [464, 106] width 119 height 10
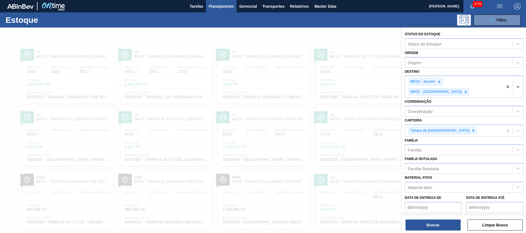
drag, startPoint x: 440, startPoint y: 82, endPoint x: 439, endPoint y: 91, distance: 8.6
click at [440, 82] on icon at bounding box center [439, 82] width 4 height 4
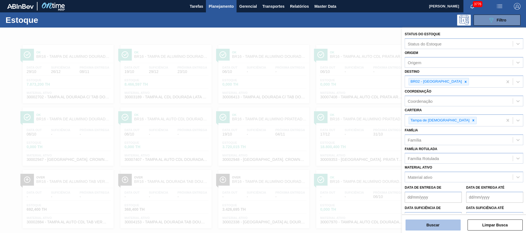
click at [427, 230] on button "Buscar" at bounding box center [433, 225] width 55 height 11
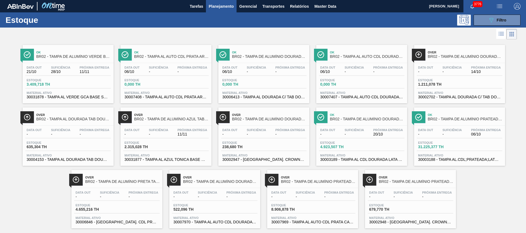
click at [451, 119] on span "BR02 - TAMPA DE ALUMÍNIO PRATEADA BALL CDL" at bounding box center [465, 119] width 74 height 4
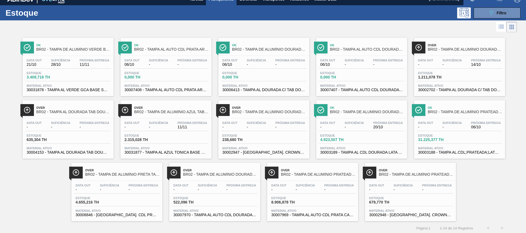
scroll to position [9, 0]
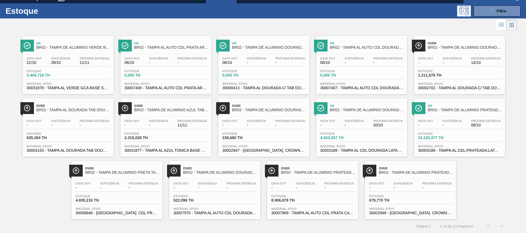
drag, startPoint x: 494, startPoint y: 6, endPoint x: 484, endPoint y: 18, distance: 15.6
click at [494, 6] on button "089F7B8B-B2A5-4AFE-B5C0-19BA573D28AC Filtro" at bounding box center [497, 11] width 47 height 11
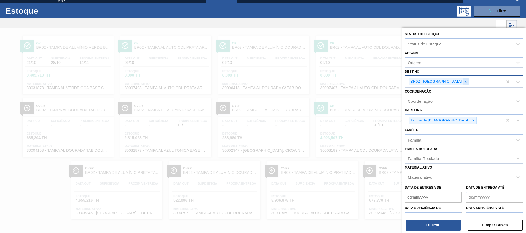
click at [464, 81] on icon at bounding box center [466, 82] width 4 height 4
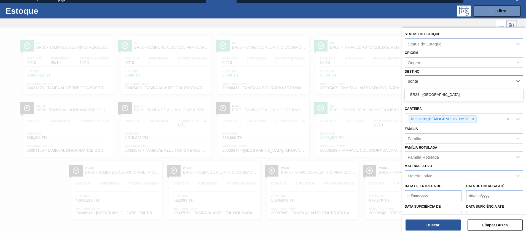
type input "ponta"
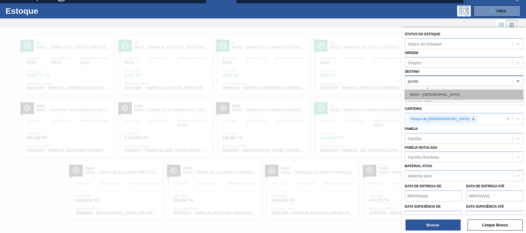
click at [434, 91] on div "BR24 - [GEOGRAPHIC_DATA]" at bounding box center [464, 95] width 119 height 10
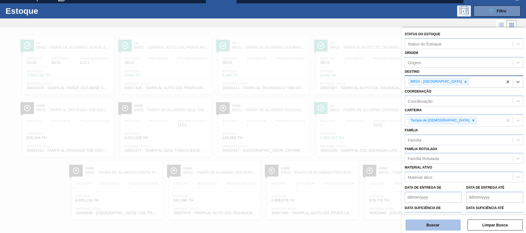
click at [429, 225] on button "Buscar" at bounding box center [433, 225] width 55 height 11
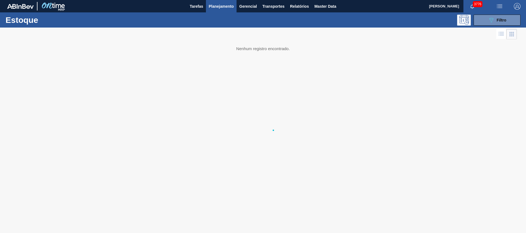
scroll to position [0, 0]
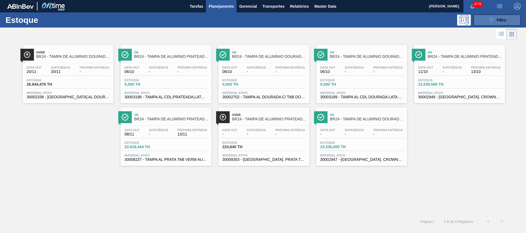
click at [478, 21] on button "089F7B8B-B2A5-4AFE-B5C0-19BA573D28AC Filtro" at bounding box center [497, 20] width 47 height 11
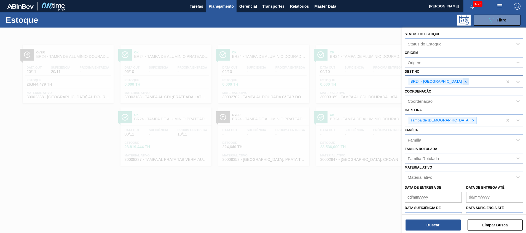
click at [464, 83] on icon at bounding box center [466, 82] width 4 height 4
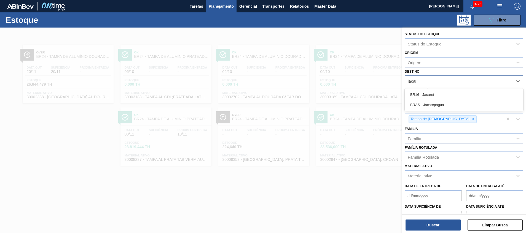
type input "jacare"
click at [447, 89] on div "BR16 - Jacareí BRAS - [GEOGRAPHIC_DATA]" at bounding box center [464, 99] width 119 height 23
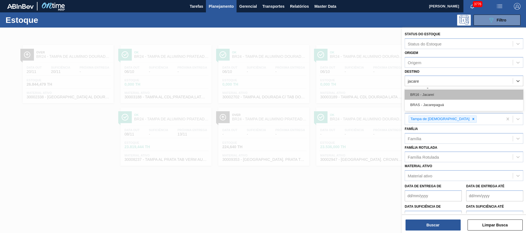
click at [444, 92] on div "BR16 - Jacareí" at bounding box center [464, 95] width 119 height 10
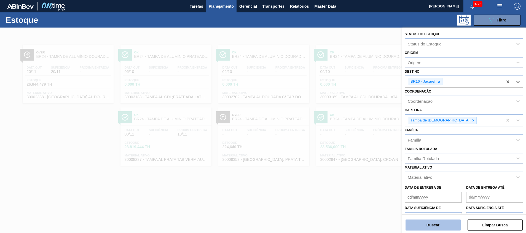
click at [428, 221] on button "Buscar" at bounding box center [433, 225] width 55 height 11
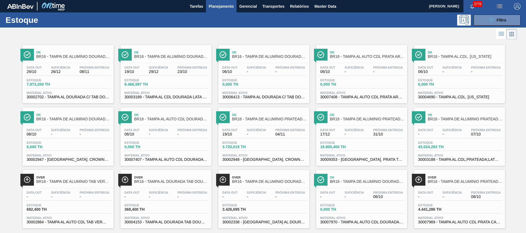
scroll to position [9, 0]
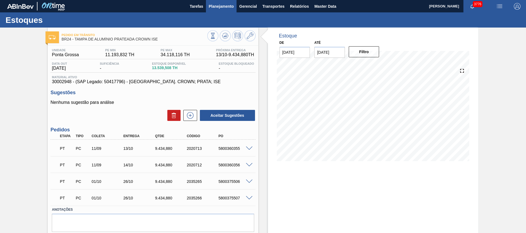
click at [218, 9] on span "Planejamento" at bounding box center [221, 6] width 25 height 7
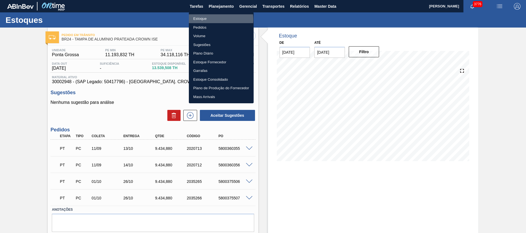
click at [214, 20] on li "Estoque" at bounding box center [221, 18] width 65 height 9
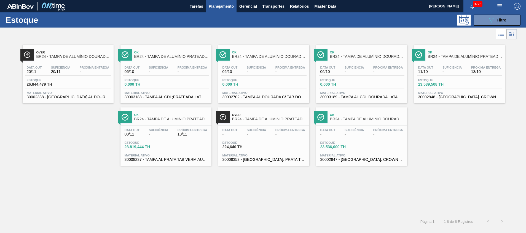
click at [364, 163] on div "Data out - Suficiência - Próxima Entrega - Estoque 23.536,000 TH Material ativo…" at bounding box center [361, 144] width 91 height 37
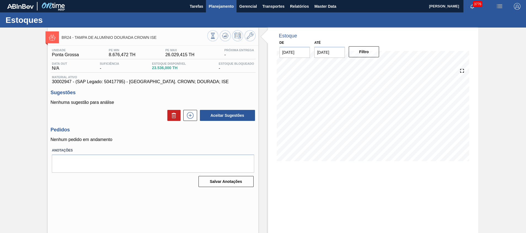
click at [218, 4] on span "Planejamento" at bounding box center [221, 6] width 25 height 7
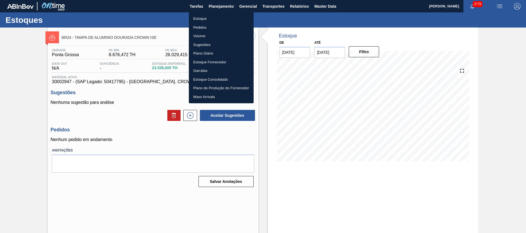
click at [232, 141] on div at bounding box center [263, 116] width 526 height 233
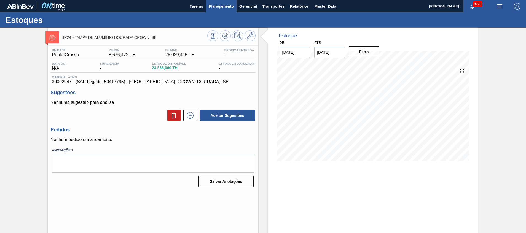
click at [217, 5] on span "Planejamento" at bounding box center [221, 6] width 25 height 7
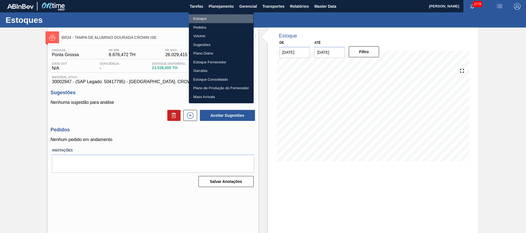
drag, startPoint x: 215, startPoint y: 11, endPoint x: 204, endPoint y: 19, distance: 13.2
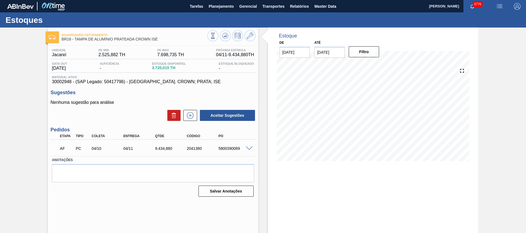
click at [249, 149] on span at bounding box center [249, 149] width 7 height 4
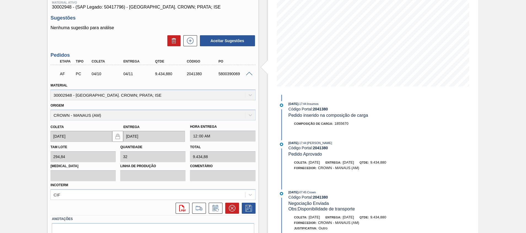
scroll to position [83, 0]
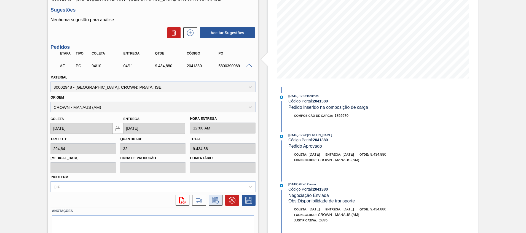
click at [209, 199] on button at bounding box center [216, 200] width 14 height 11
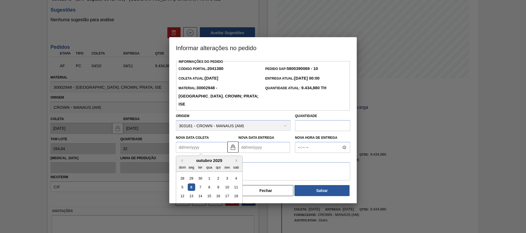
click at [201, 142] on Coleta2041380 "Nova Data Coleta" at bounding box center [202, 147] width 52 height 11
click at [219, 184] on div "9" at bounding box center [217, 187] width 7 height 7
type Coleta2041380 "[DATE]"
type Entrega2041380 "[DATE]"
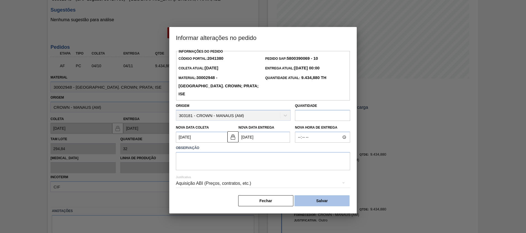
click at [316, 195] on button "Salvar" at bounding box center [321, 200] width 55 height 11
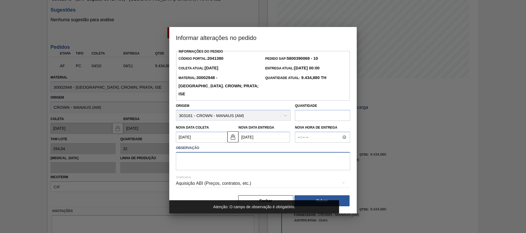
click at [306, 162] on textarea at bounding box center [263, 161] width 174 height 18
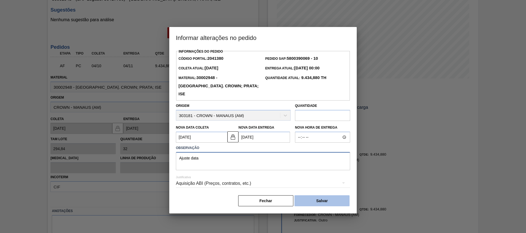
type textarea "Ajuste data"
click at [311, 197] on button "Salvar" at bounding box center [321, 200] width 55 height 11
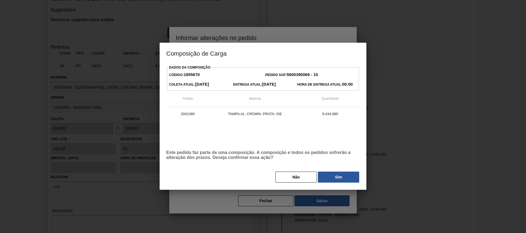
click at [324, 174] on button "Sim" at bounding box center [338, 177] width 41 height 11
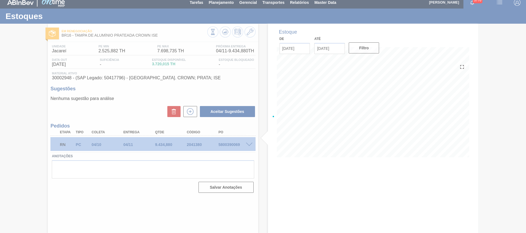
scroll to position [4, 0]
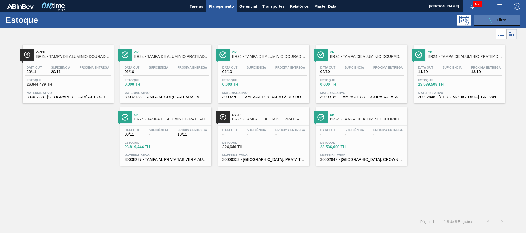
click at [483, 17] on button "089F7B8B-B2A5-4AFE-B5C0-19BA573D28AC Filtro" at bounding box center [497, 20] width 47 height 11
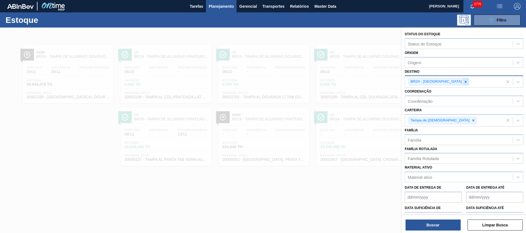
click at [464, 80] on icon at bounding box center [466, 82] width 4 height 4
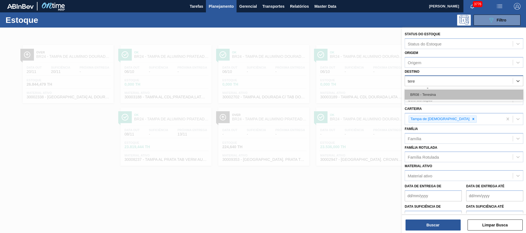
type input "teres"
click at [431, 95] on div "BR08 - Teresina" at bounding box center [464, 95] width 119 height 10
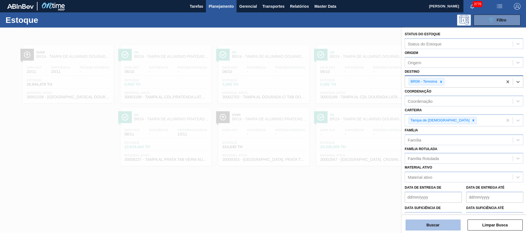
click at [428, 224] on button "Buscar" at bounding box center [433, 225] width 55 height 11
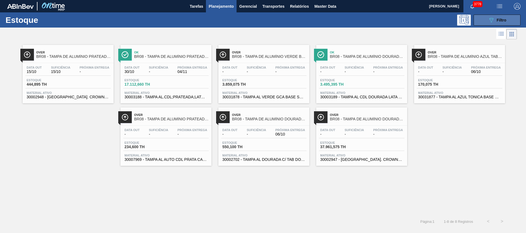
click at [485, 22] on button "089F7B8B-B2A5-4AFE-B5C0-19BA573D28AC Filtro" at bounding box center [497, 20] width 47 height 11
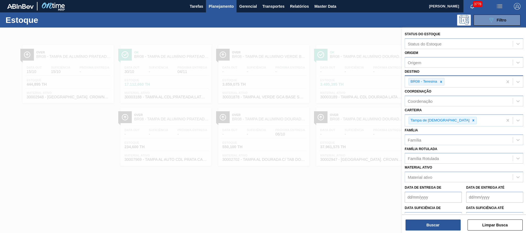
click at [442, 81] on icon at bounding box center [441, 82] width 4 height 4
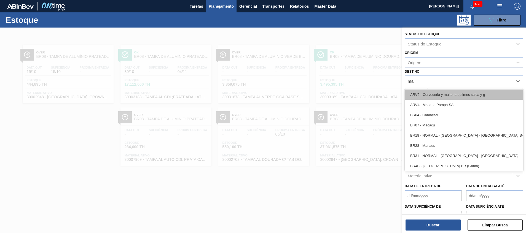
type input "m"
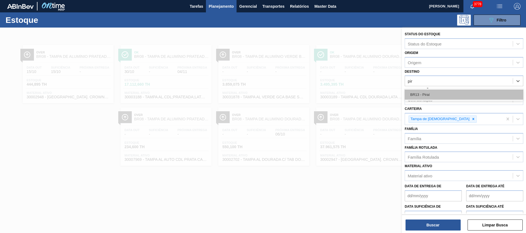
type input "pira"
click at [416, 93] on div "BR13 - Piraí" at bounding box center [464, 95] width 119 height 10
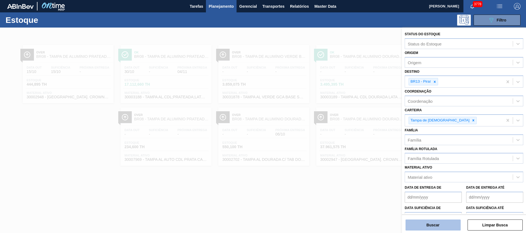
click at [431, 222] on button "Buscar" at bounding box center [433, 225] width 55 height 11
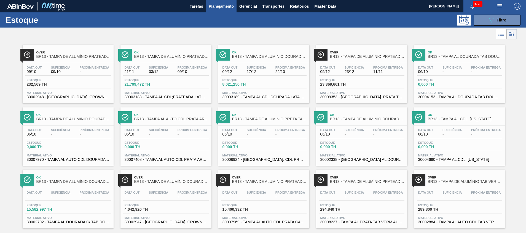
scroll to position [9, 0]
click at [496, 16] on button "089F7B8B-B2A5-4AFE-B5C0-19BA573D28AC Filtro" at bounding box center [497, 20] width 47 height 11
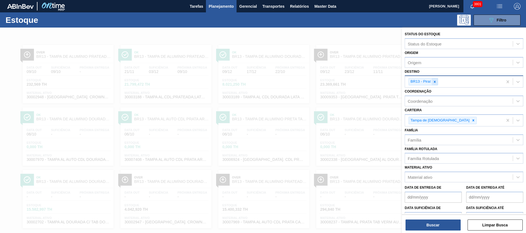
click at [437, 81] on div at bounding box center [435, 81] width 6 height 7
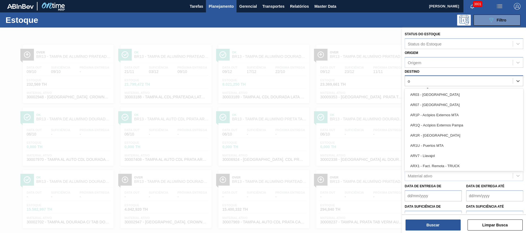
type input "o"
type input "p"
type input "n"
type input "m"
type input "n"
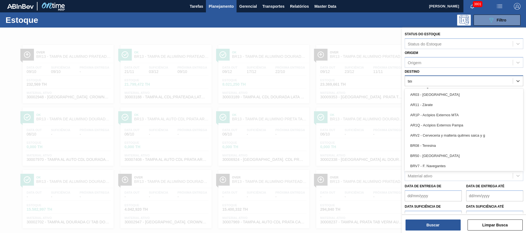
type input "teres"
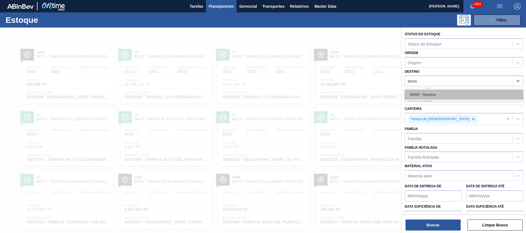
click at [432, 96] on div "BR08 - Teresina" at bounding box center [464, 95] width 119 height 10
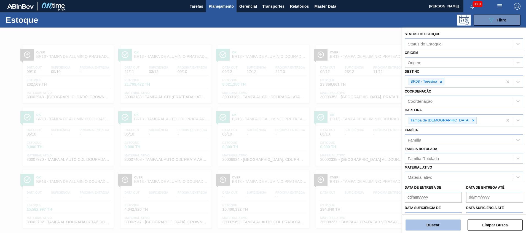
click at [420, 222] on button "Buscar" at bounding box center [433, 225] width 55 height 11
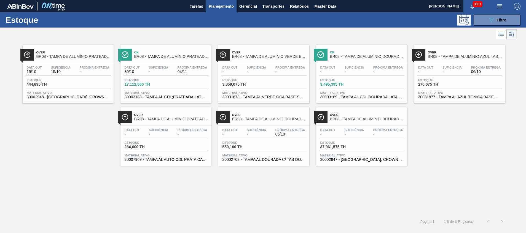
click at [369, 97] on span "30003189 - TAMPA AL CDL DOURADA LATA AUTOMATICA" at bounding box center [361, 97] width 83 height 4
